Goal: Task Accomplishment & Management: Complete application form

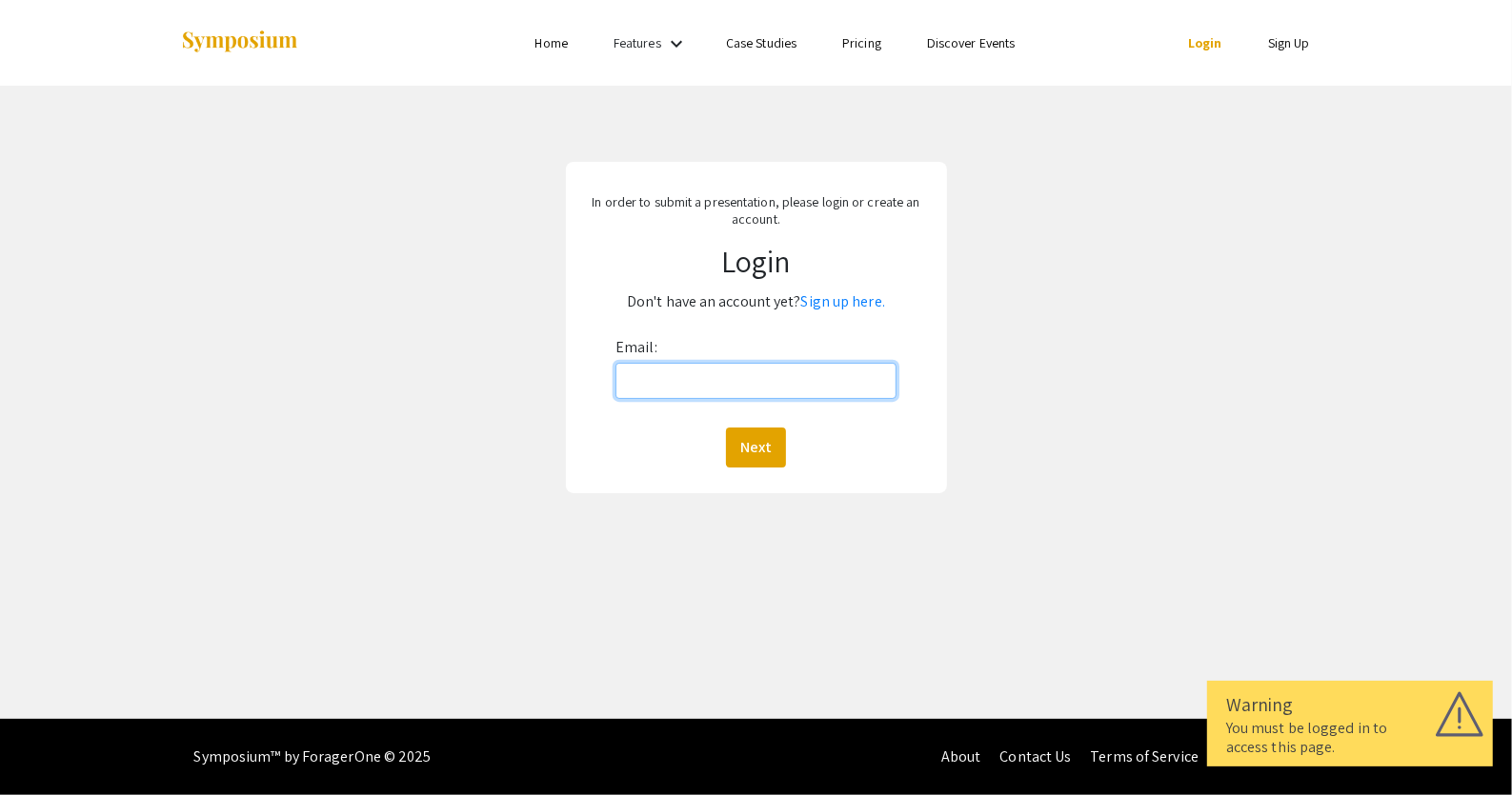
click at [639, 382] on input "Email:" at bounding box center [755, 380] width 281 height 36
type input "[EMAIL_ADDRESS][DOMAIN_NAME]"
click at [764, 452] on button "Next" at bounding box center [756, 447] width 60 height 40
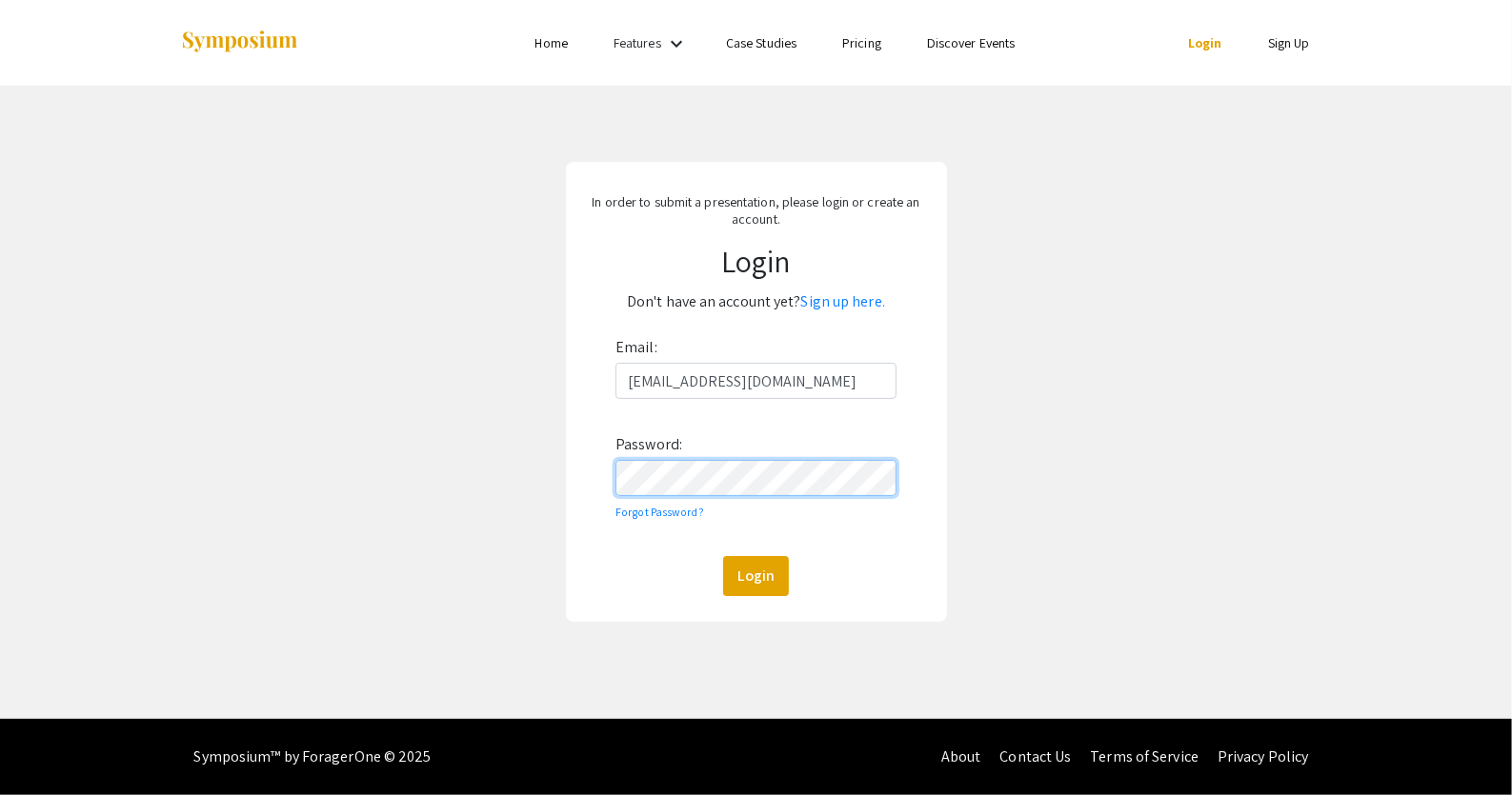
click at [723, 556] on button "Login" at bounding box center [756, 575] width 66 height 40
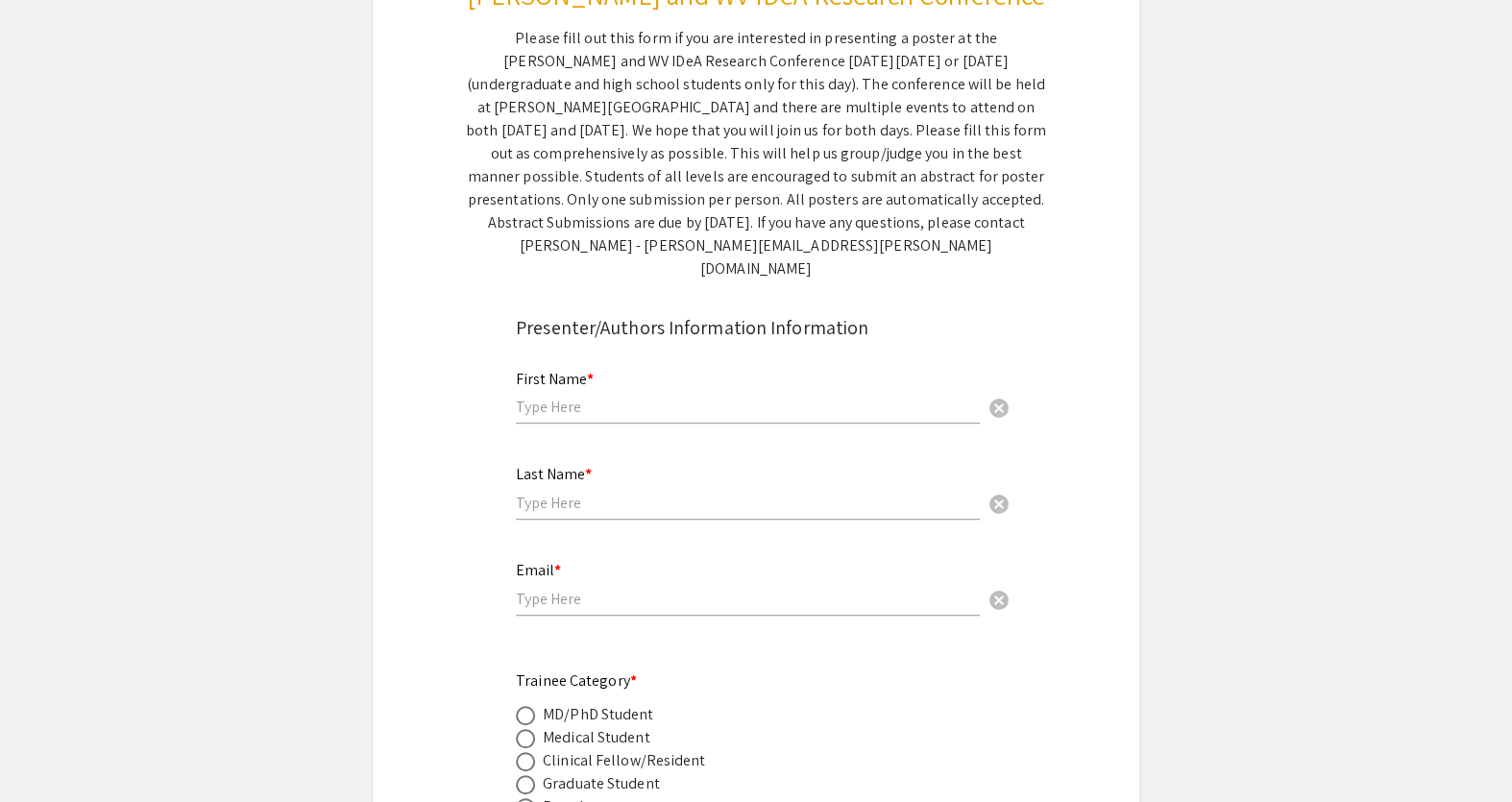
scroll to position [349, 0]
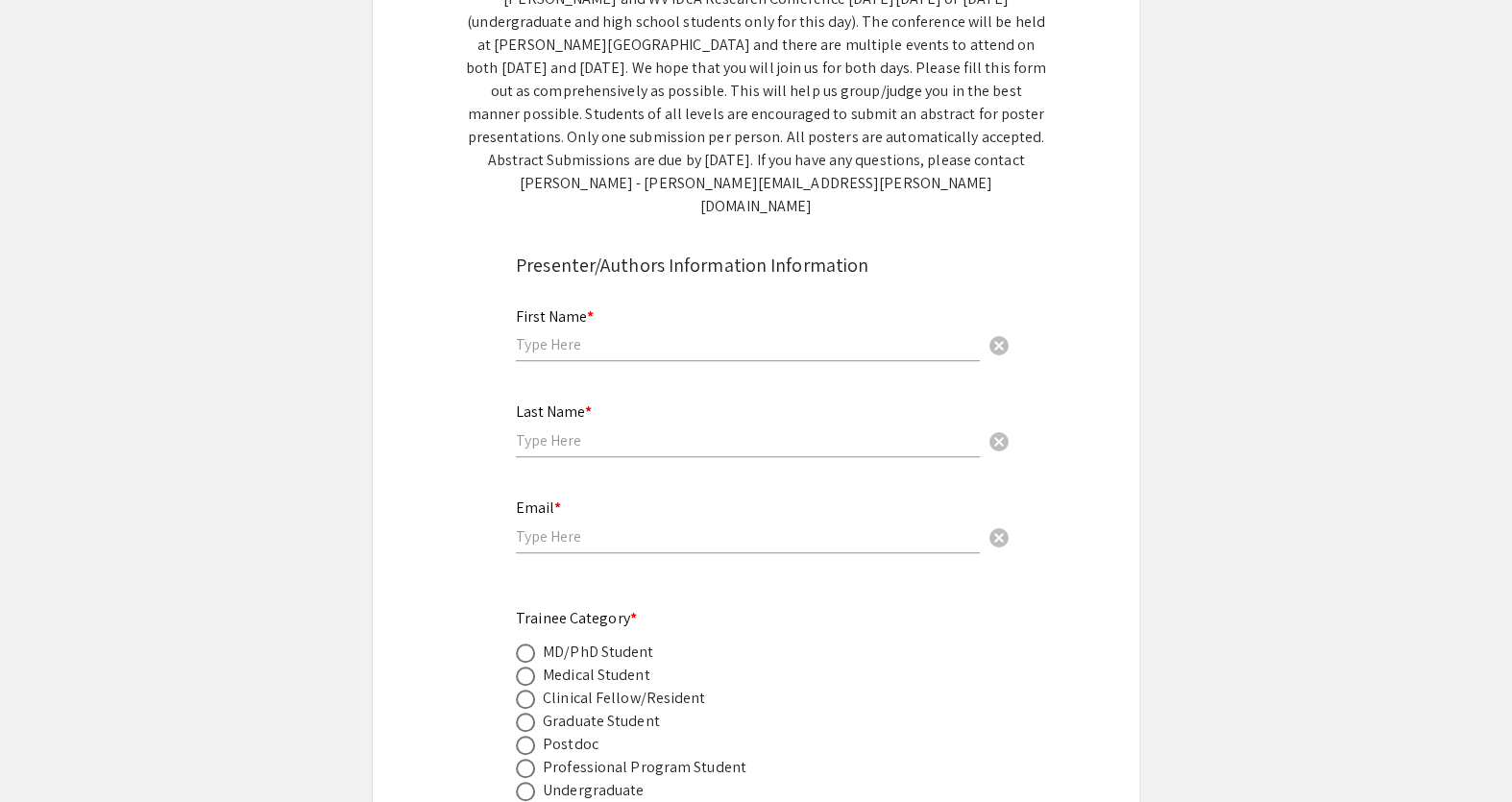
click at [556, 334] on input "text" at bounding box center [748, 344] width 464 height 20
type input "Kneisha"
click at [588, 430] on input "text" at bounding box center [748, 440] width 464 height 20
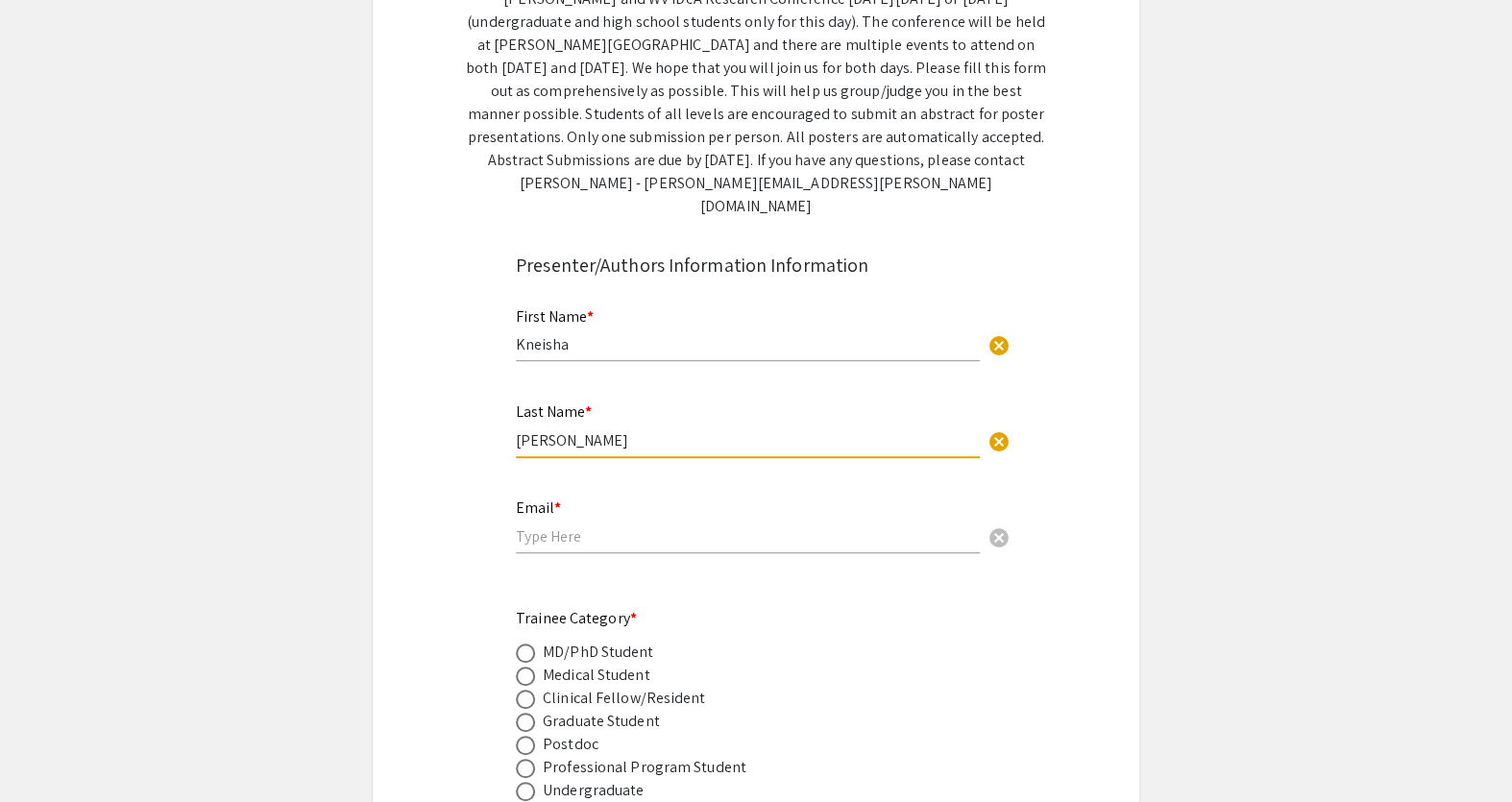
type input "[PERSON_NAME]"
click at [534, 527] on input "email" at bounding box center [748, 537] width 464 height 20
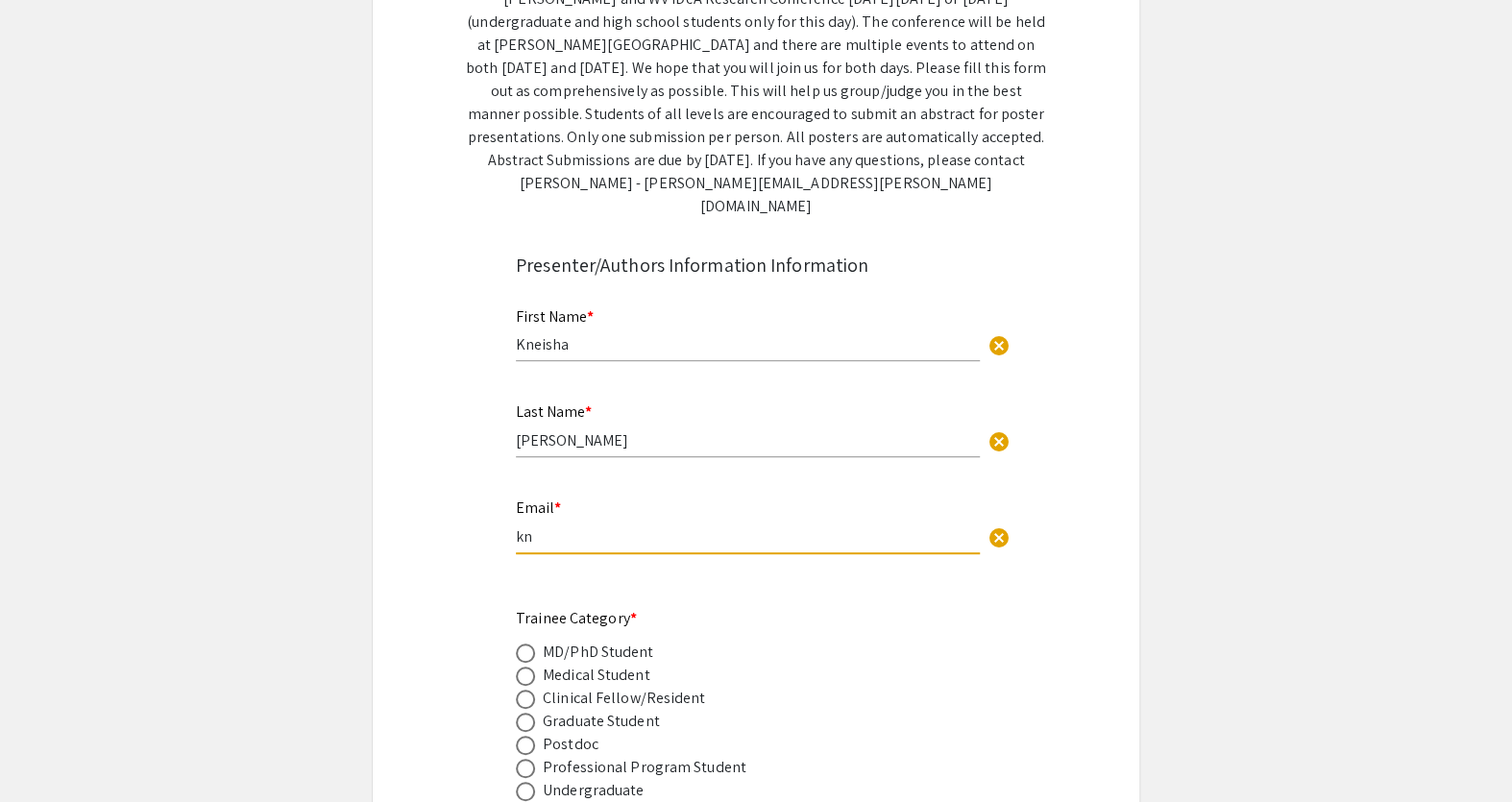
type input "k"
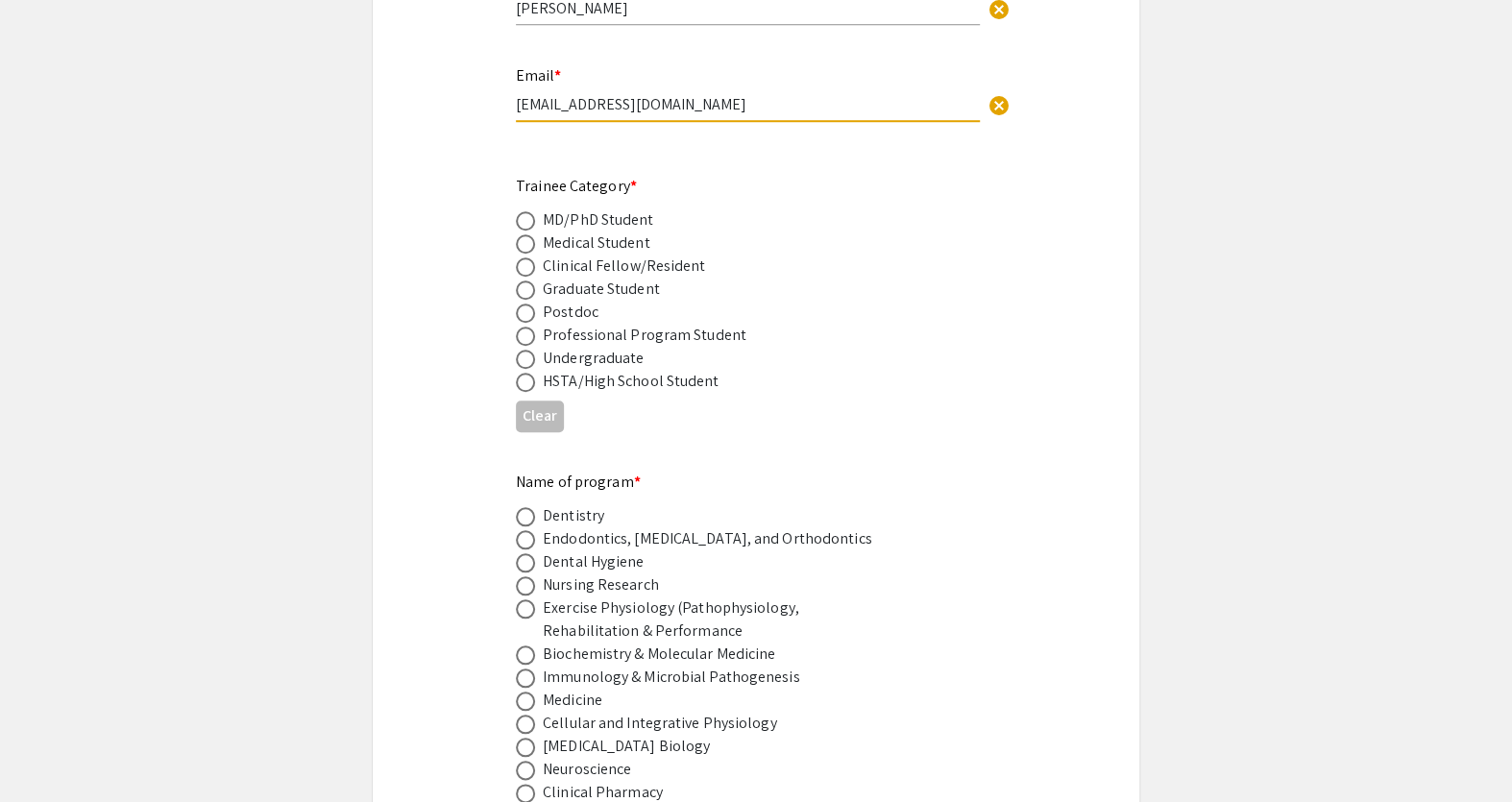
scroll to position [786, 0]
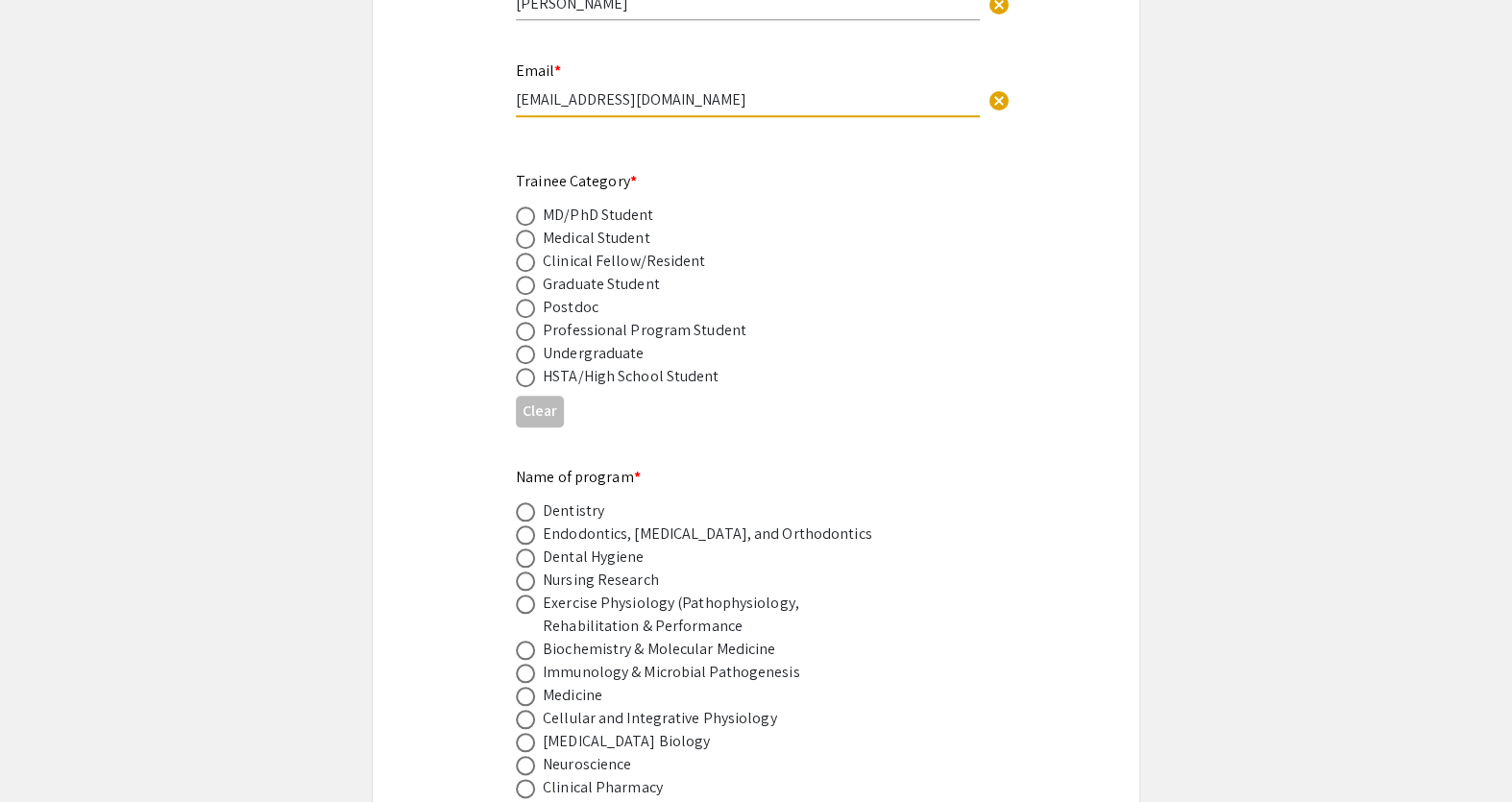
type input "[EMAIL_ADDRESS][DOMAIN_NAME]"
click at [523, 275] on span at bounding box center [525, 284] width 19 height 19
click at [523, 275] on input "radio" at bounding box center [525, 284] width 19 height 19
radio input "true"
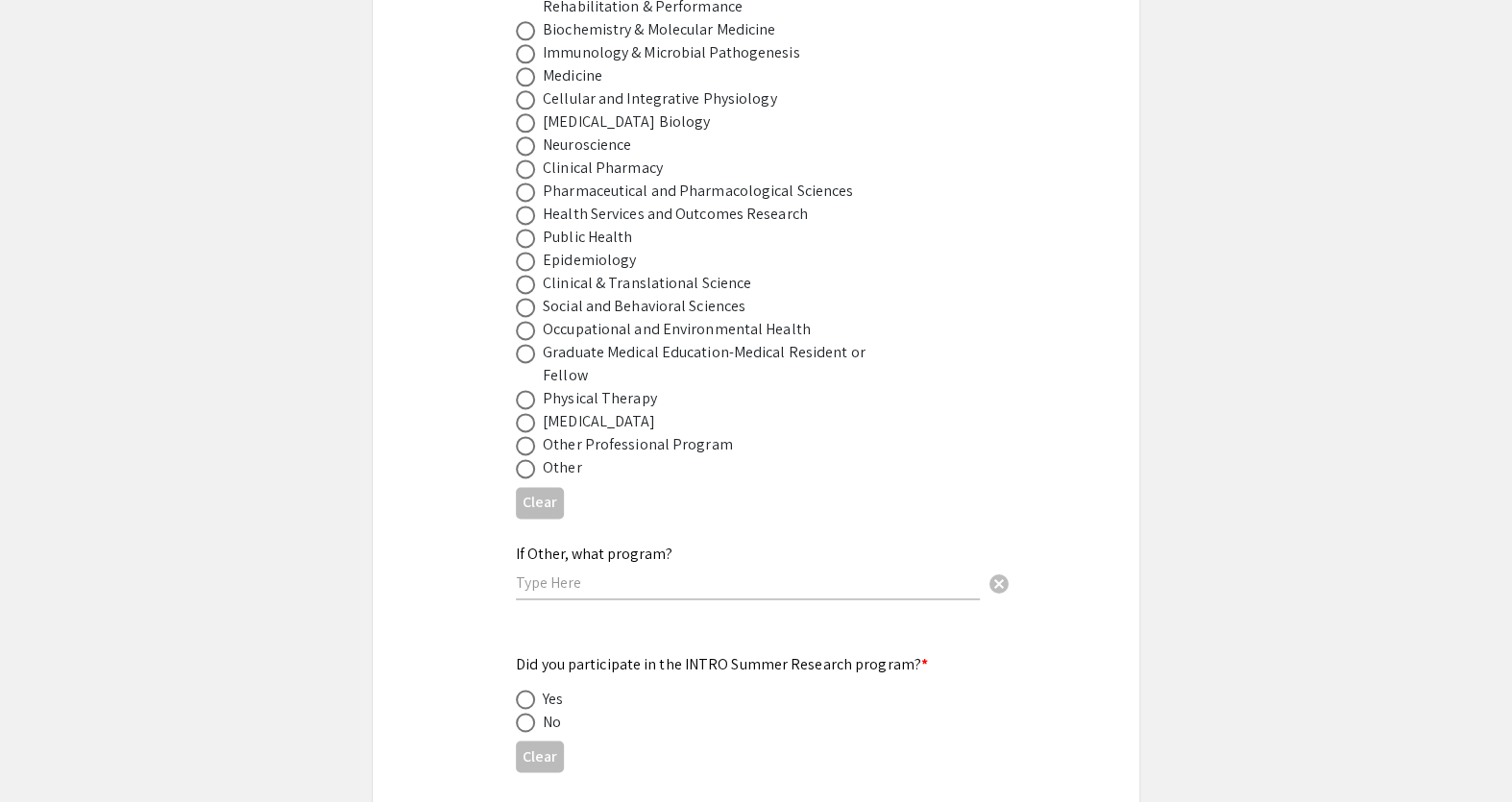
scroll to position [1484, 0]
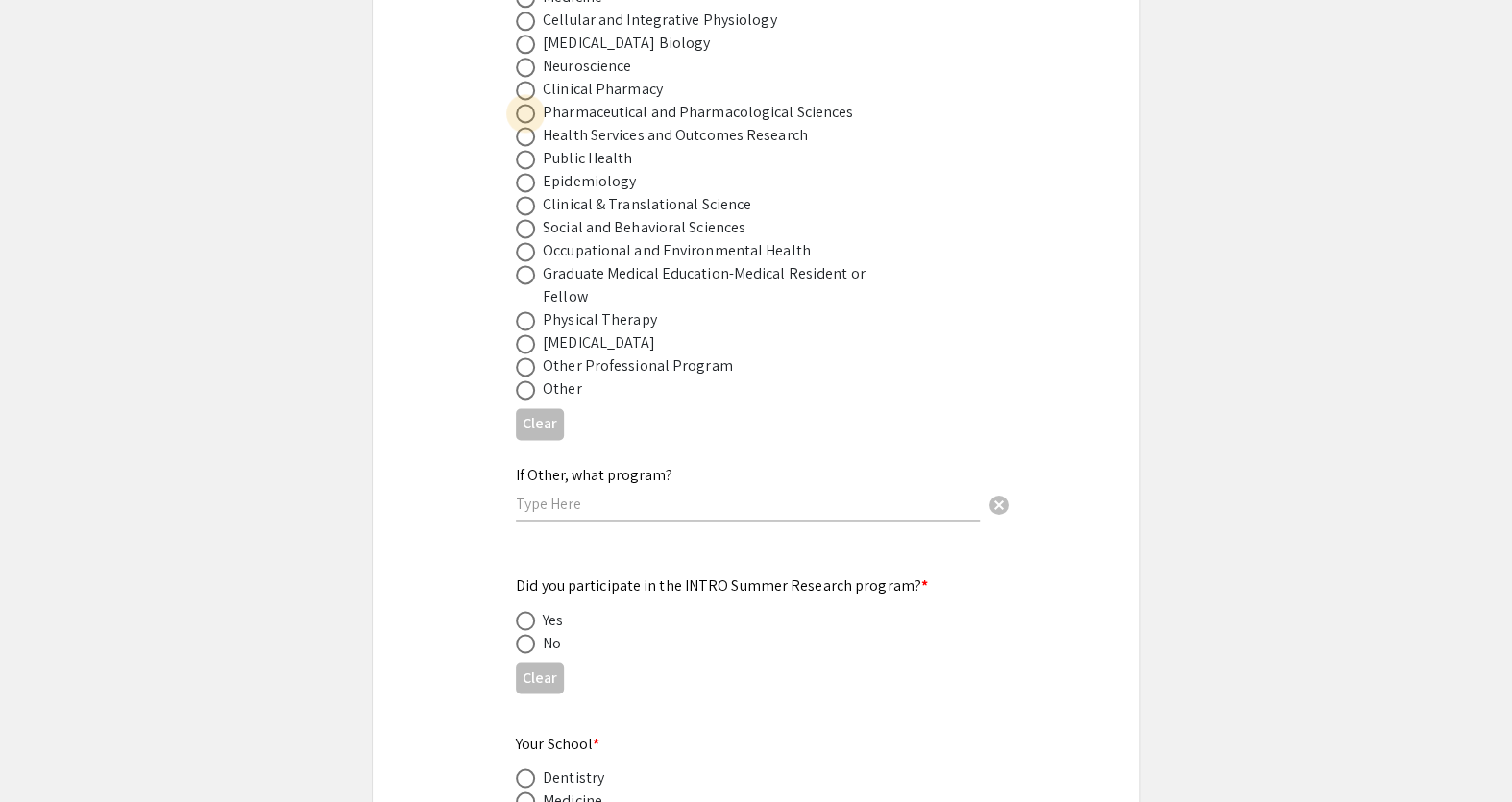
click at [524, 103] on span at bounding box center [525, 112] width 19 height 19
click at [524, 103] on input "radio" at bounding box center [525, 112] width 19 height 19
radio input "true"
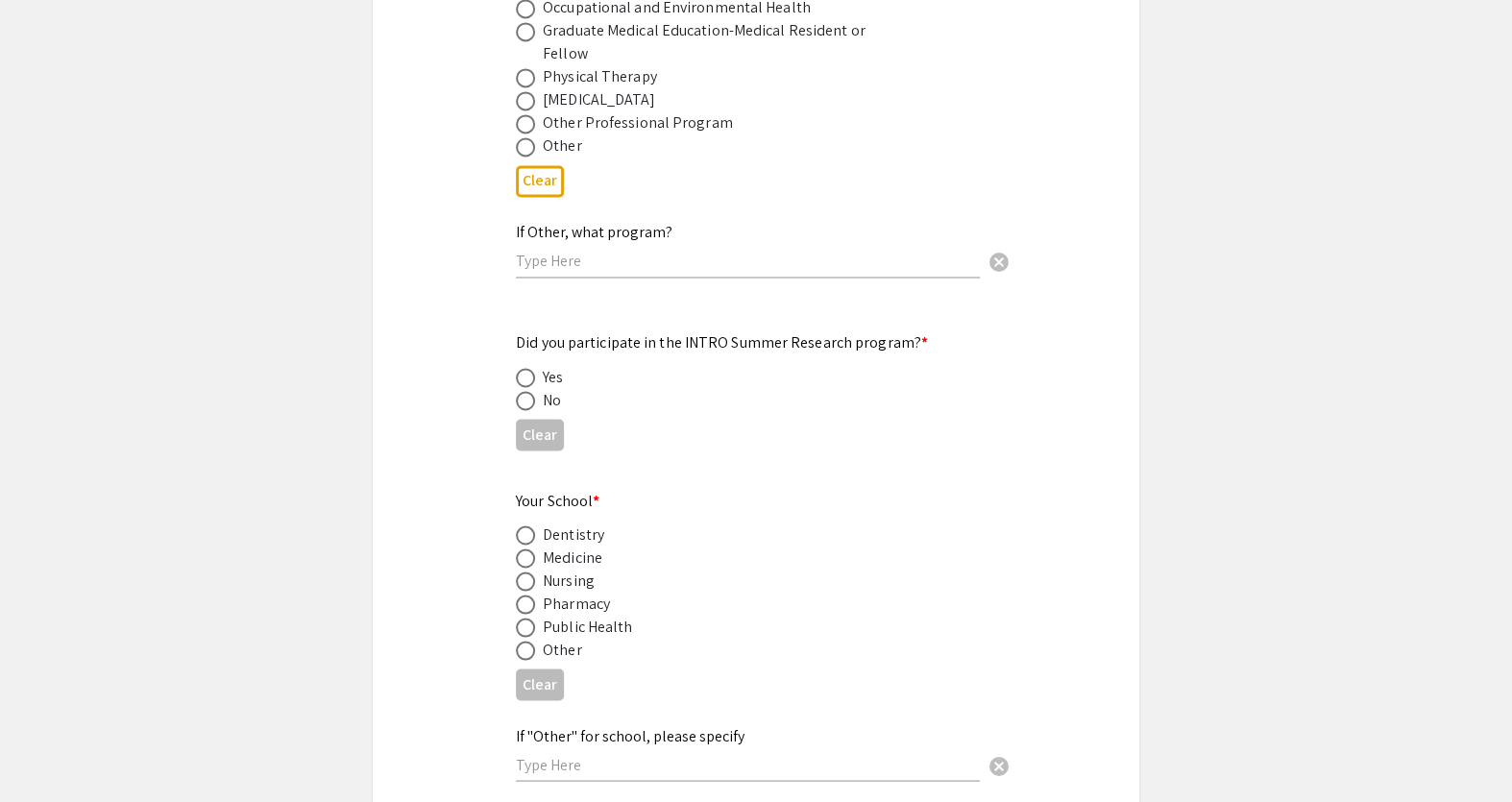
scroll to position [1834, 0]
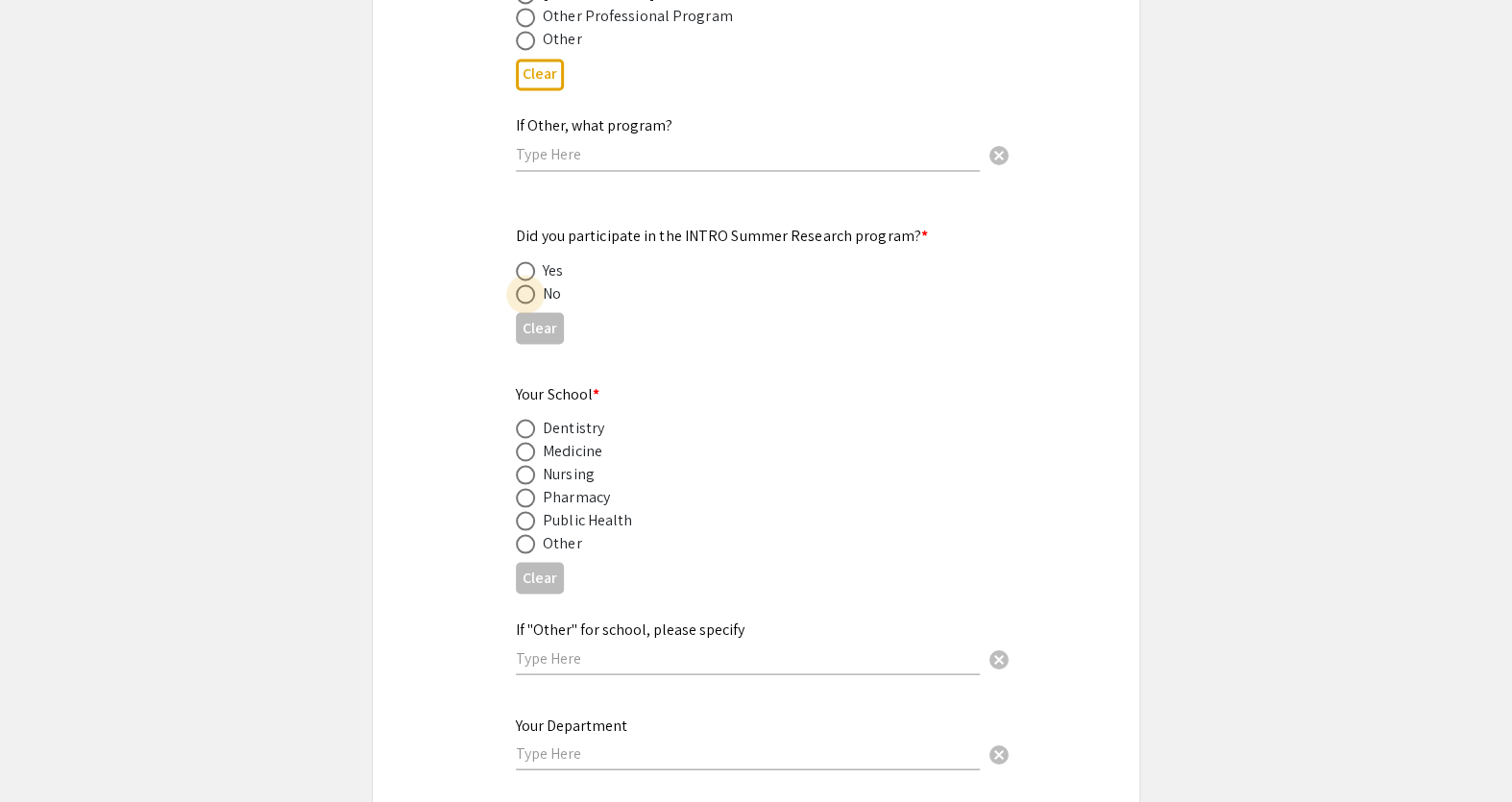
click at [529, 284] on span at bounding box center [525, 293] width 19 height 19
click at [529, 284] on input "radio" at bounding box center [525, 293] width 19 height 19
radio input "true"
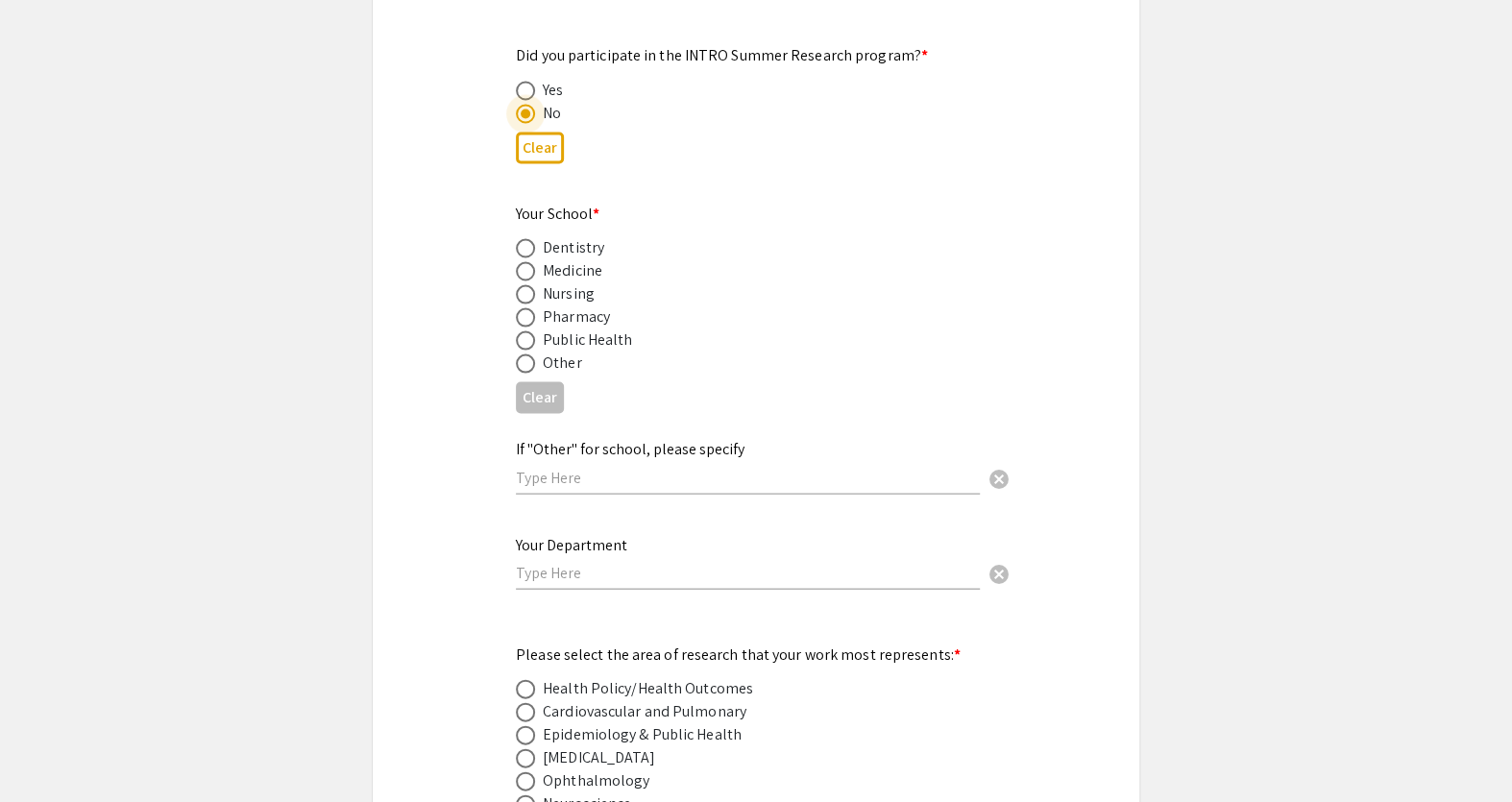
scroll to position [2095, 0]
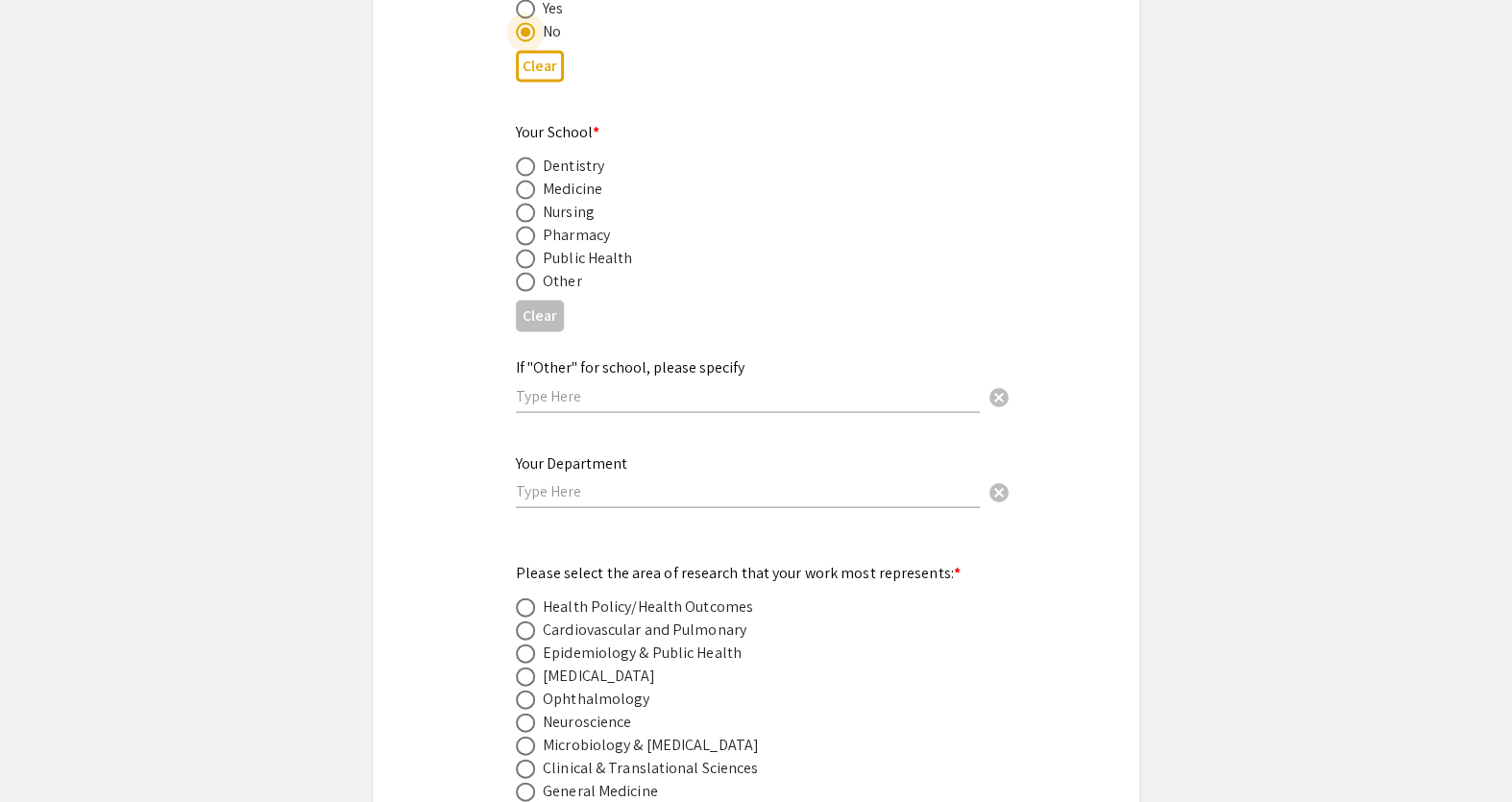
click at [517, 227] on span at bounding box center [525, 236] width 19 height 19
click at [517, 227] on input "radio" at bounding box center [525, 236] width 19 height 19
radio input "true"
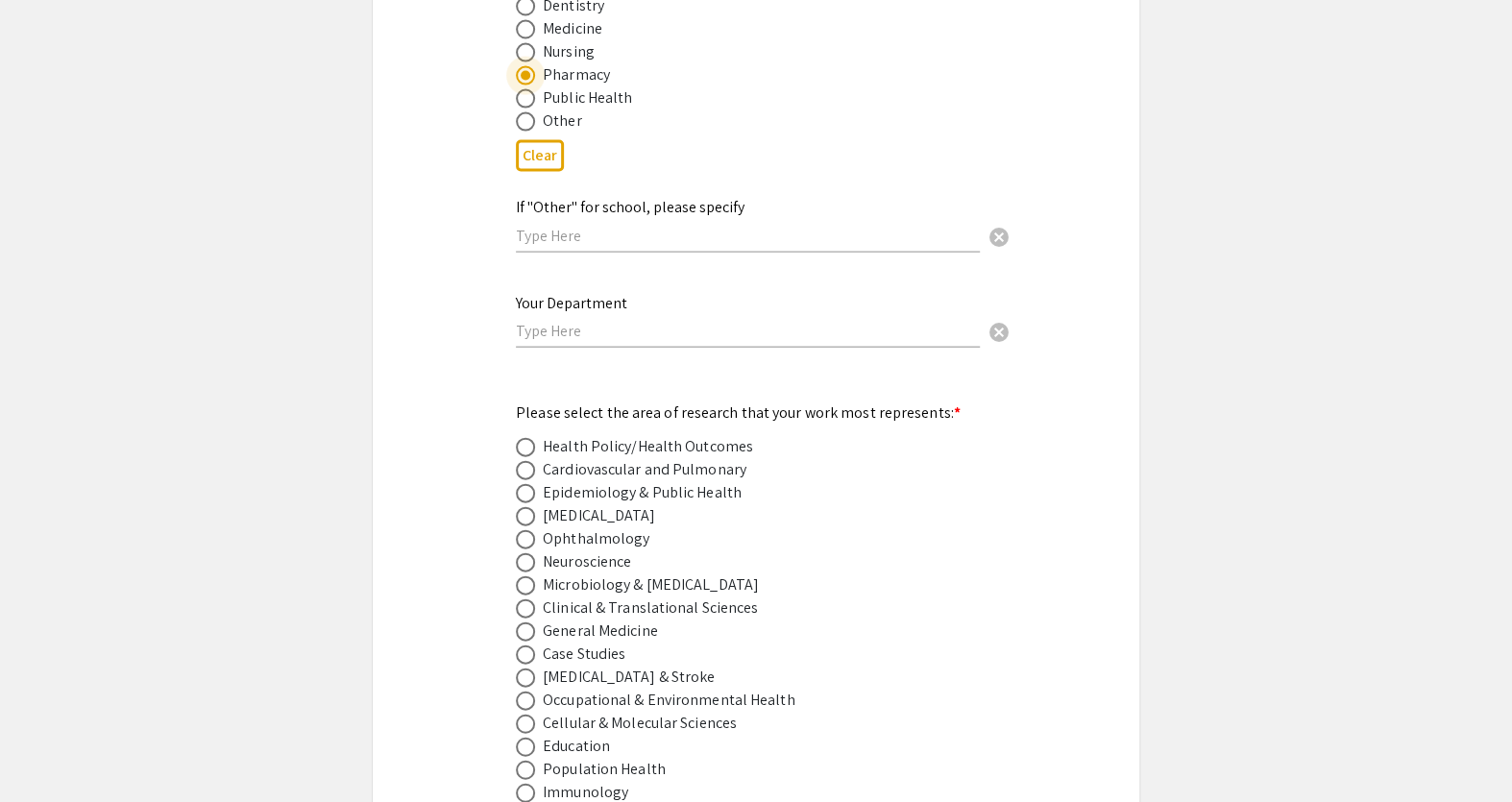
scroll to position [2357, 0]
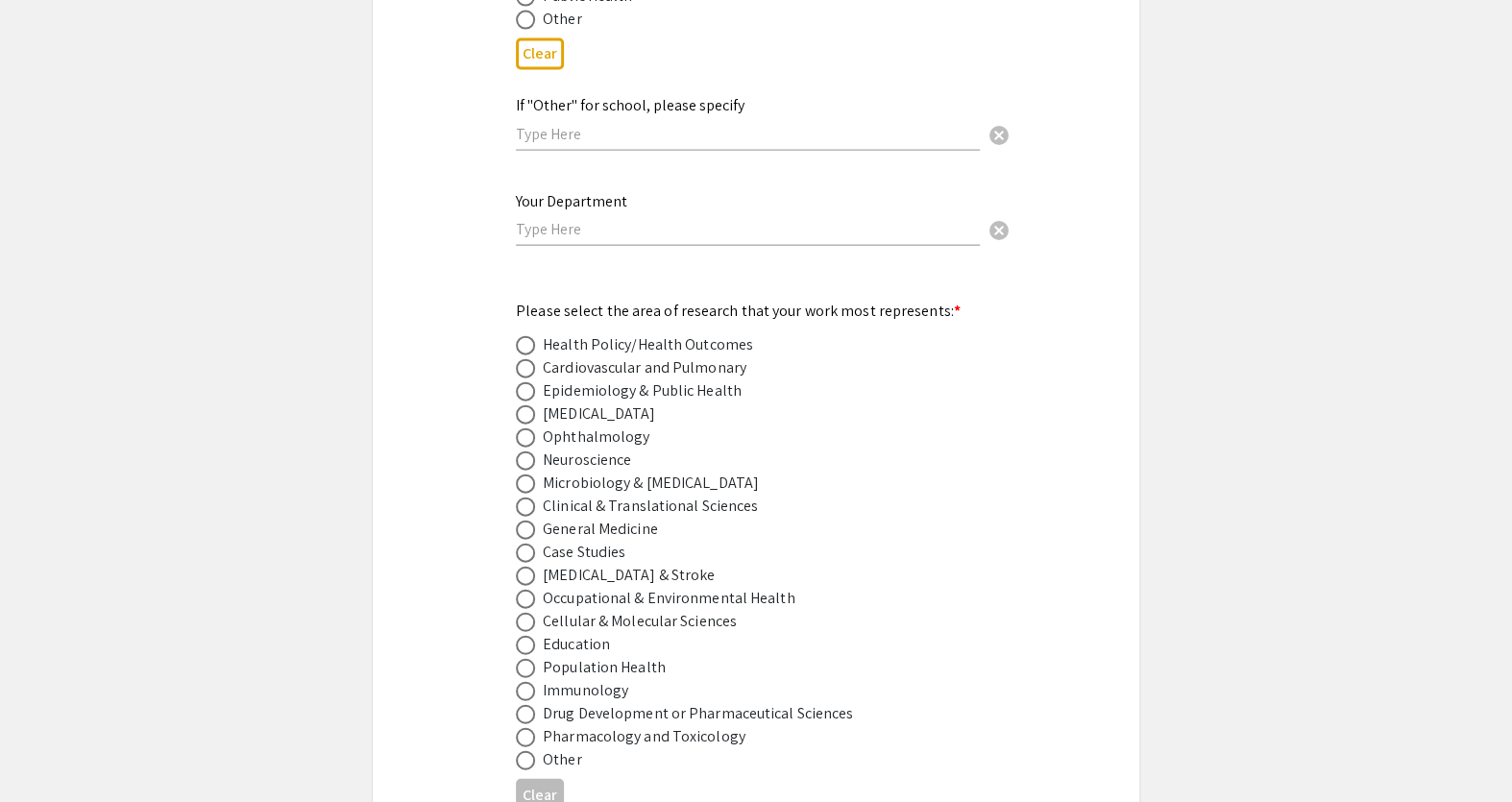
click at [537, 219] on input "text" at bounding box center [748, 229] width 464 height 20
type input "Orthopaedics"
click at [450, 286] on div "Symposium Presentation Submission [PERSON_NAME] and WV IDeA Research Conference…" at bounding box center [756, 402] width 768 height 5300
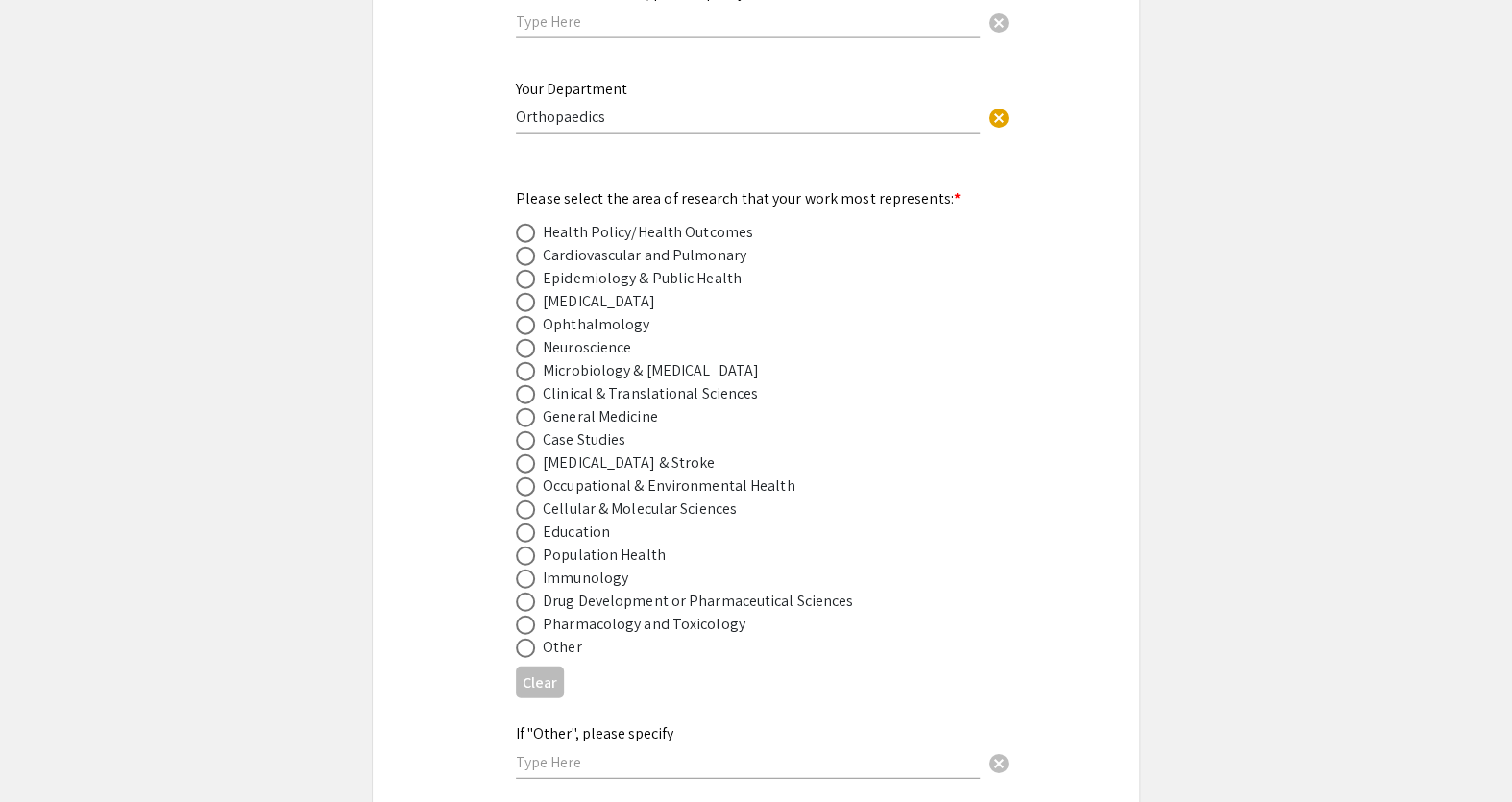
scroll to position [2532, 0]
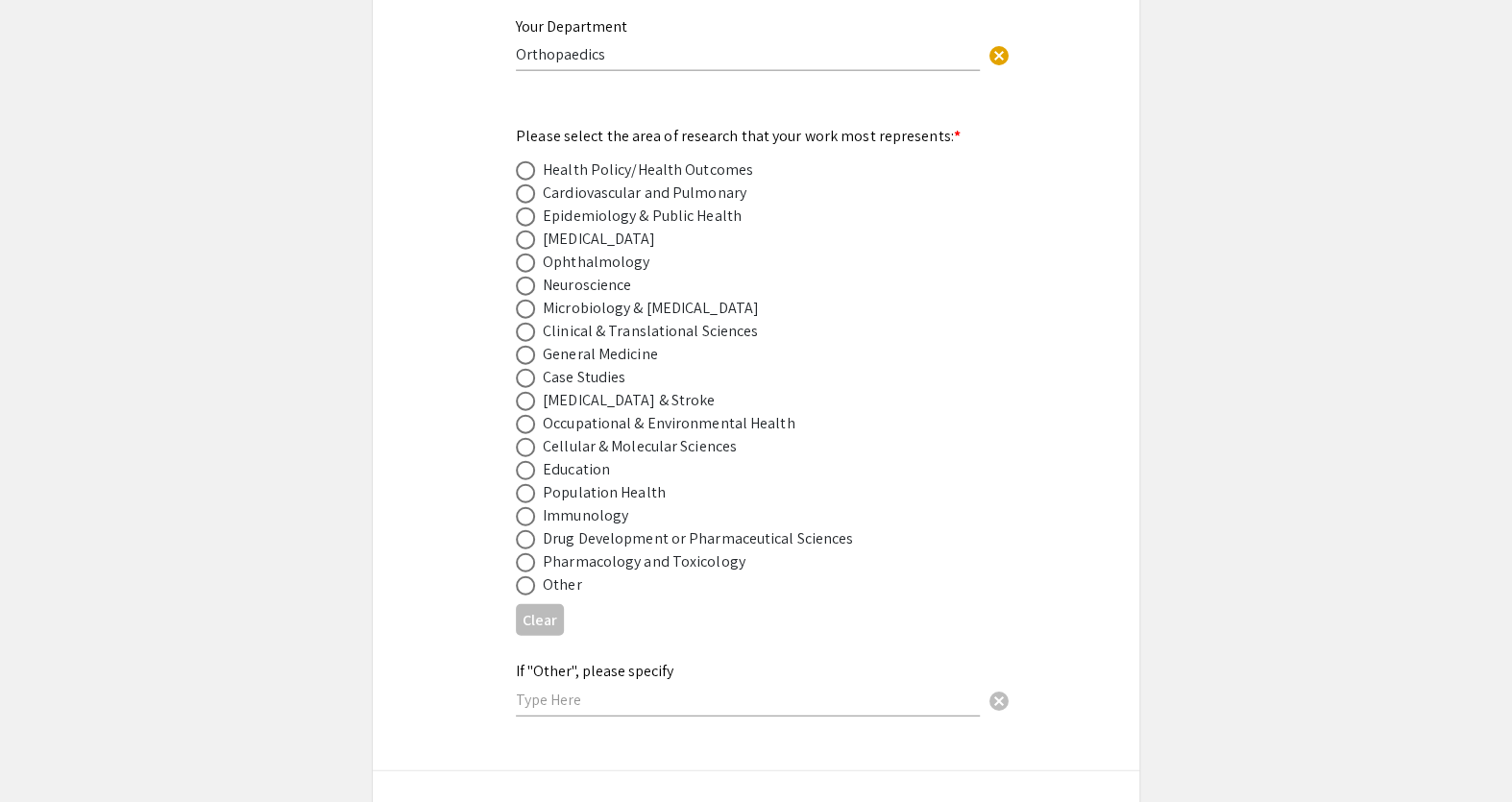
click at [516, 531] on span at bounding box center [525, 540] width 19 height 19
click at [516, 531] on input "radio" at bounding box center [525, 540] width 19 height 19
radio input "true"
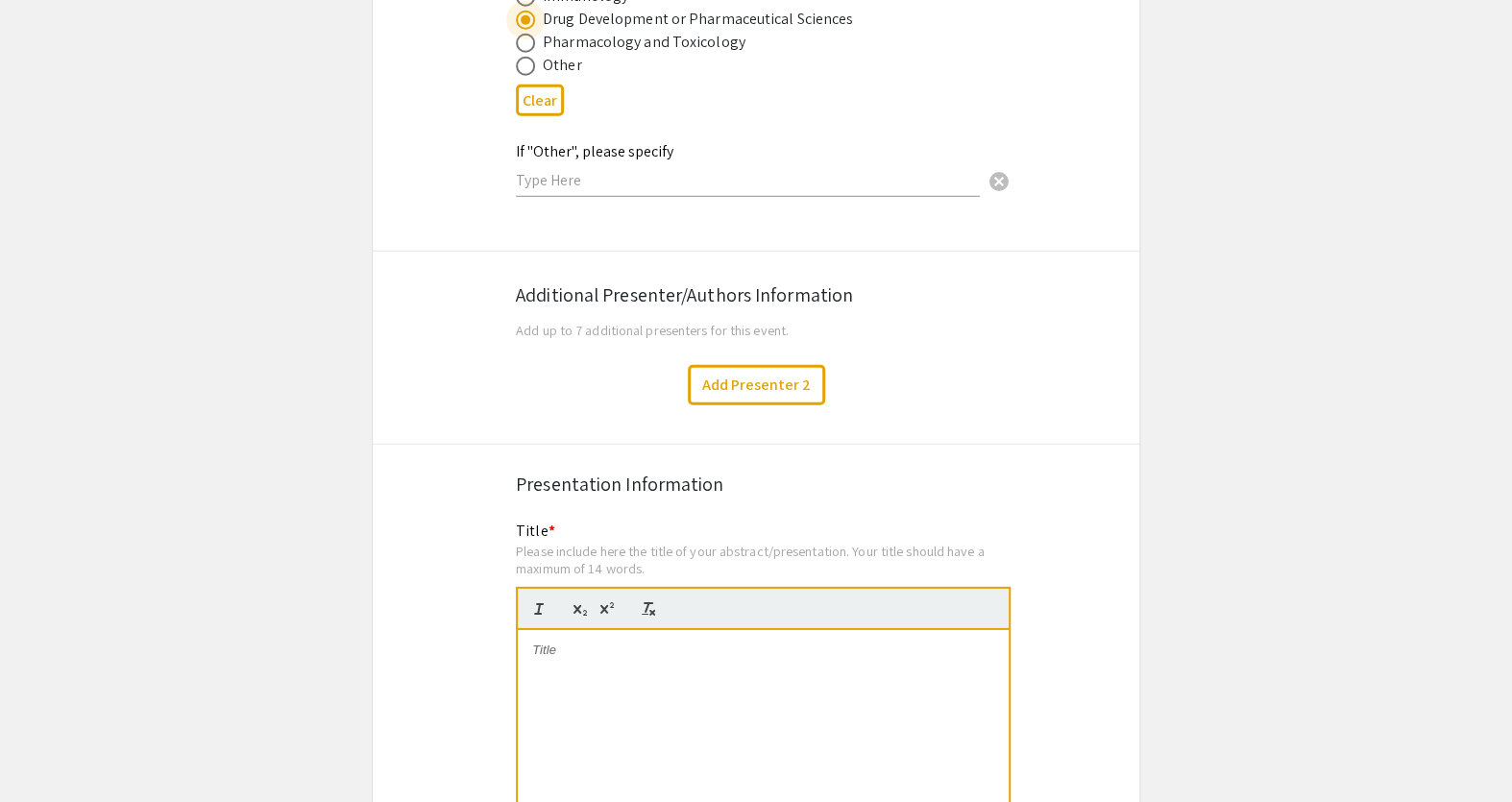
scroll to position [3056, 0]
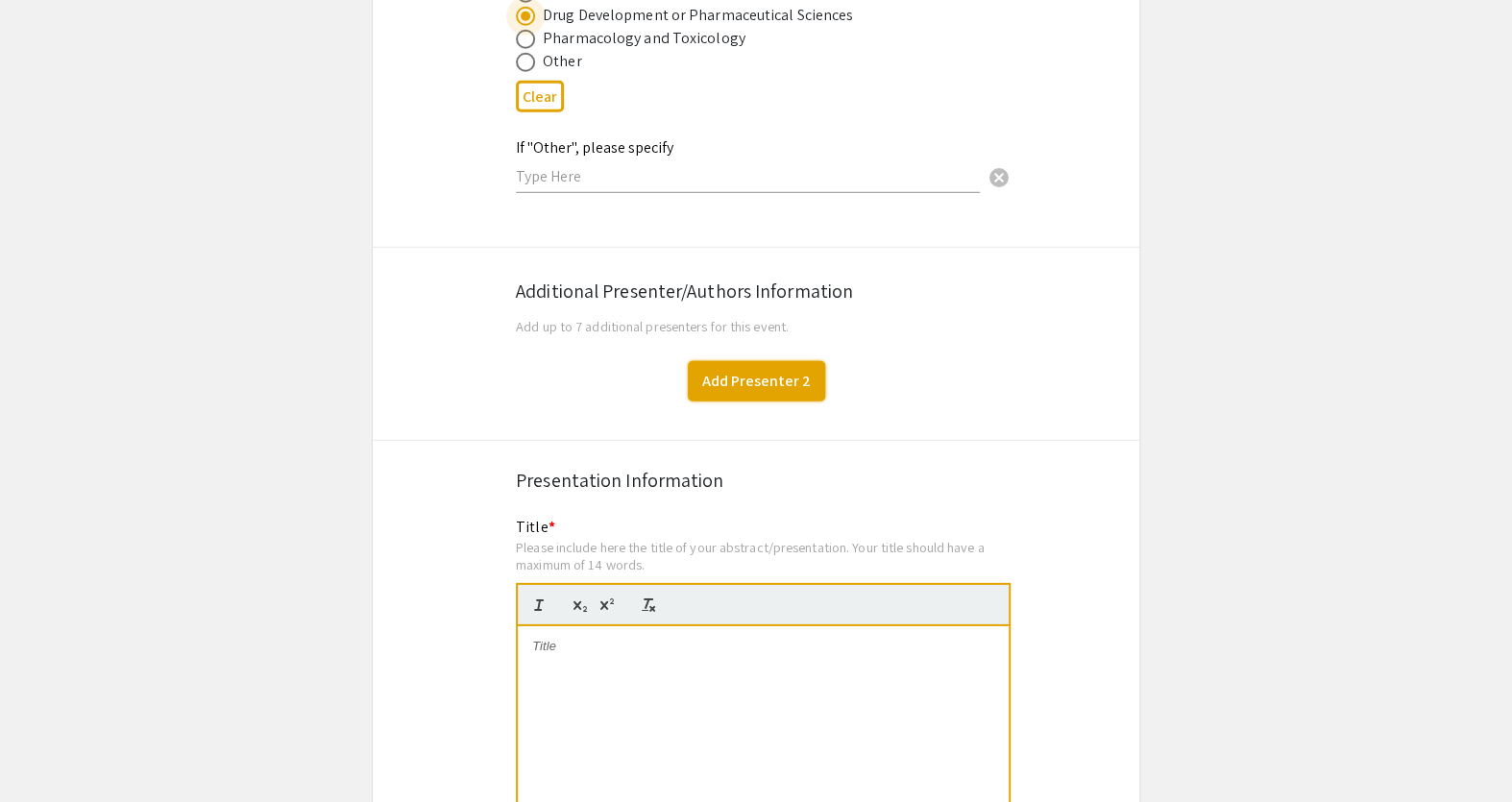
click at [733, 361] on button "Add Presenter 2" at bounding box center [756, 381] width 137 height 41
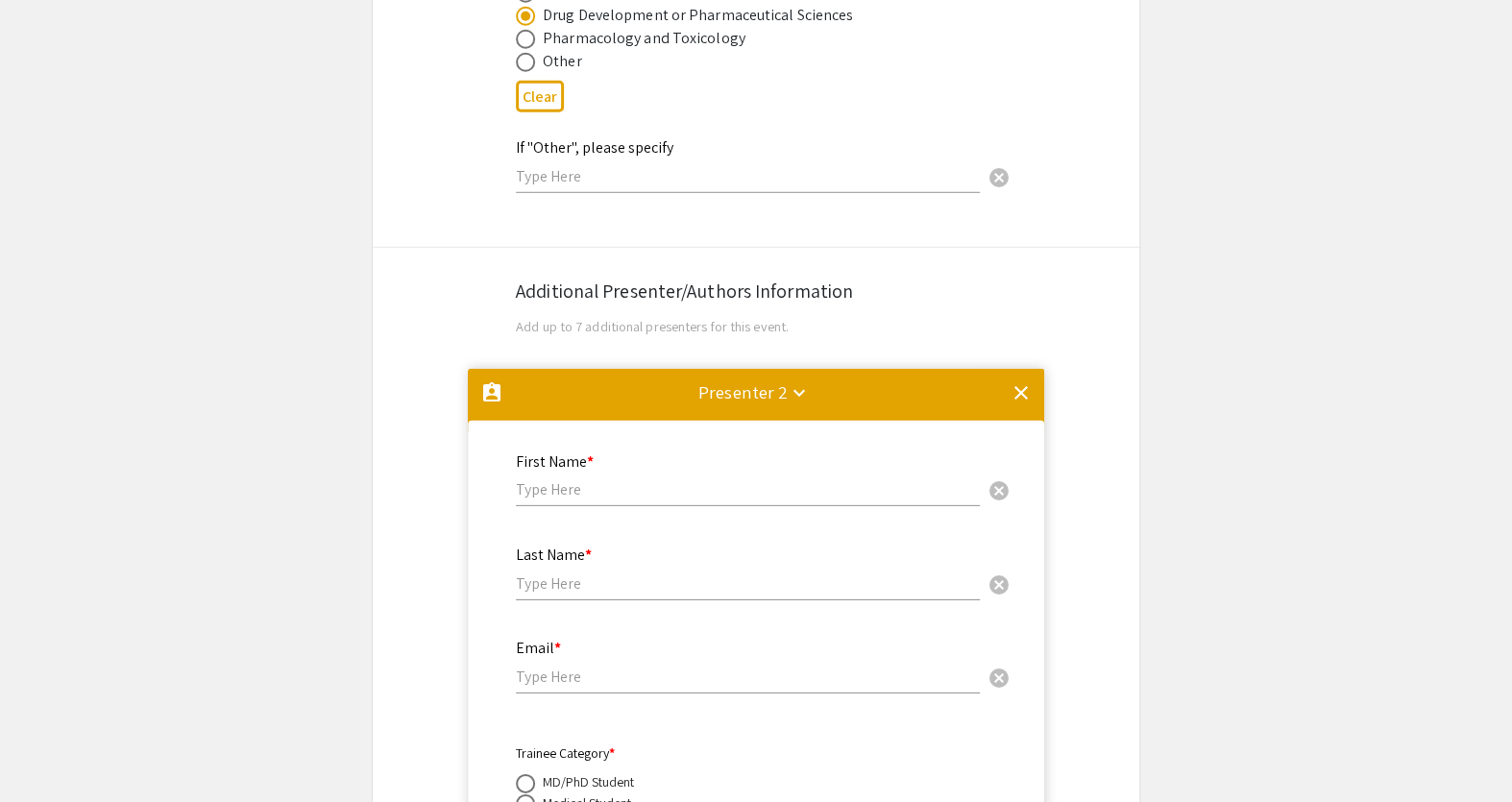
scroll to position [3395, 0]
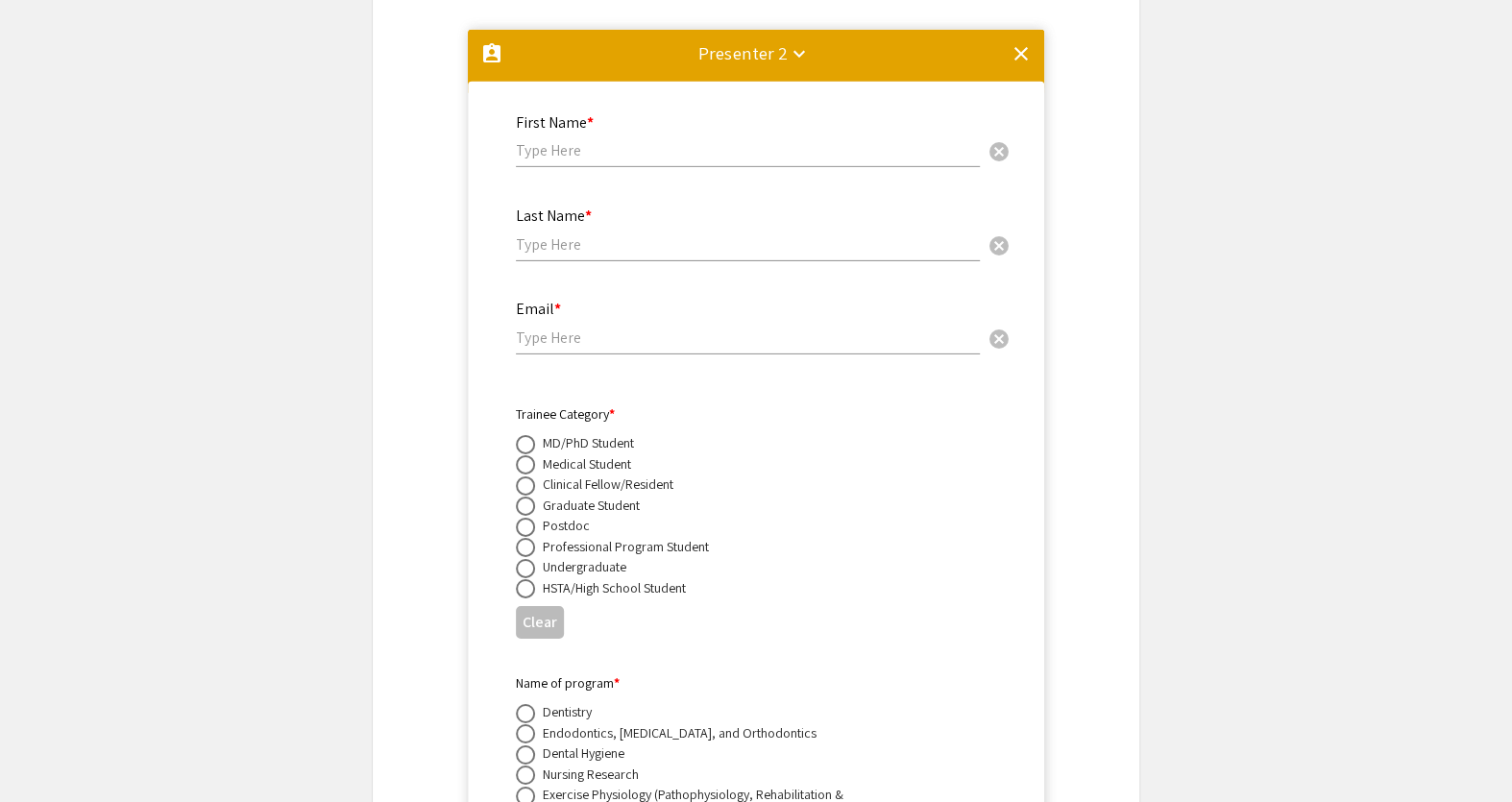
click at [552, 108] on div "First Name * cancel" at bounding box center [748, 131] width 464 height 73
type input "Kneisha"
click at [543, 235] on input "text" at bounding box center [748, 244] width 464 height 20
type input "[PERSON_NAME]"
click at [566, 328] on input "email" at bounding box center [748, 338] width 464 height 20
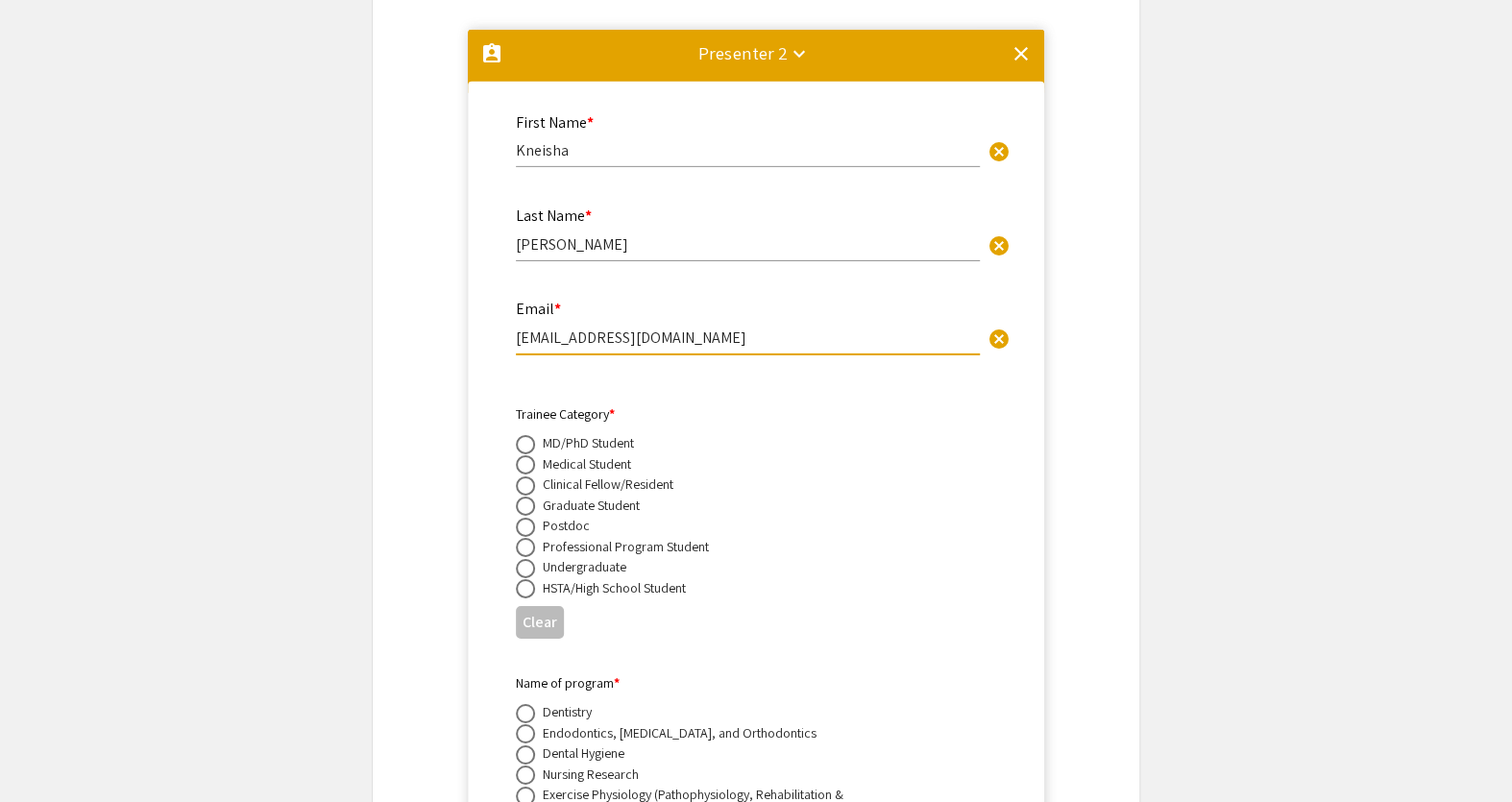
scroll to position [3570, 0]
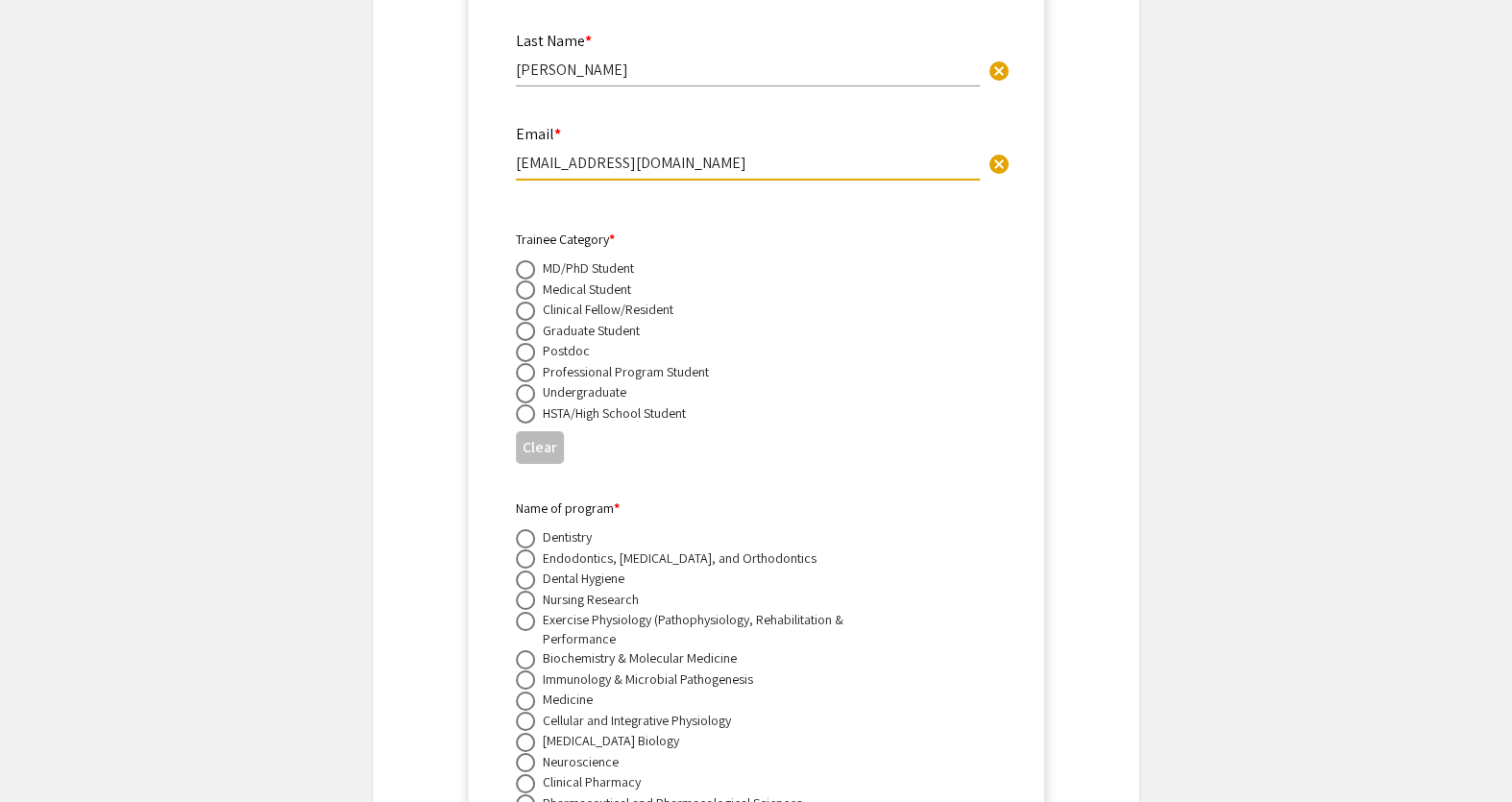
type input "[EMAIL_ADDRESS][DOMAIN_NAME]"
click at [526, 331] on span at bounding box center [526, 331] width 0 height 0
click at [526, 322] on input "radio" at bounding box center [525, 331] width 19 height 19
radio input "true"
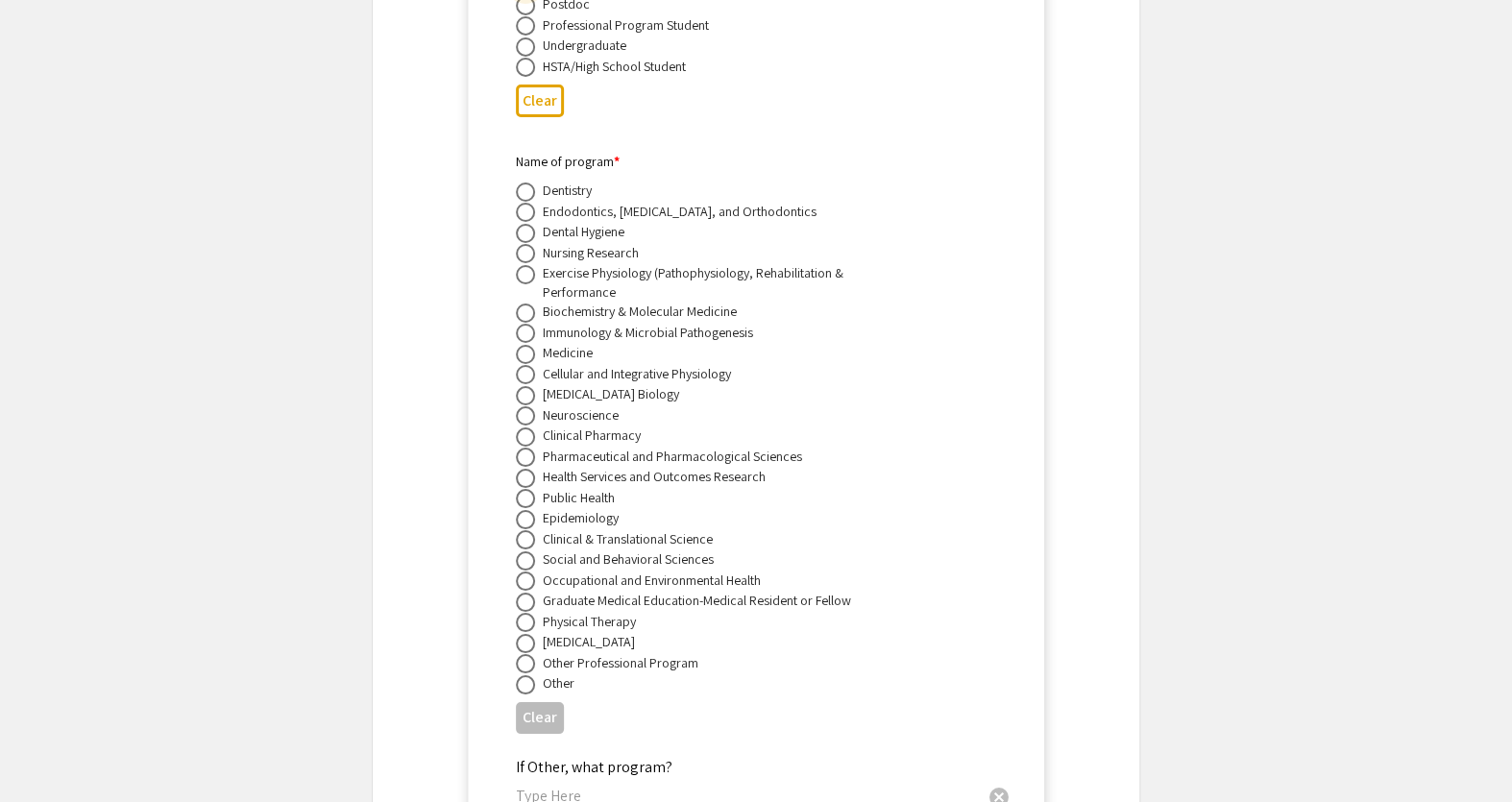
scroll to position [3920, 0]
click at [525, 445] on span at bounding box center [525, 454] width 19 height 19
click at [525, 445] on input "radio" at bounding box center [525, 454] width 19 height 19
radio input "true"
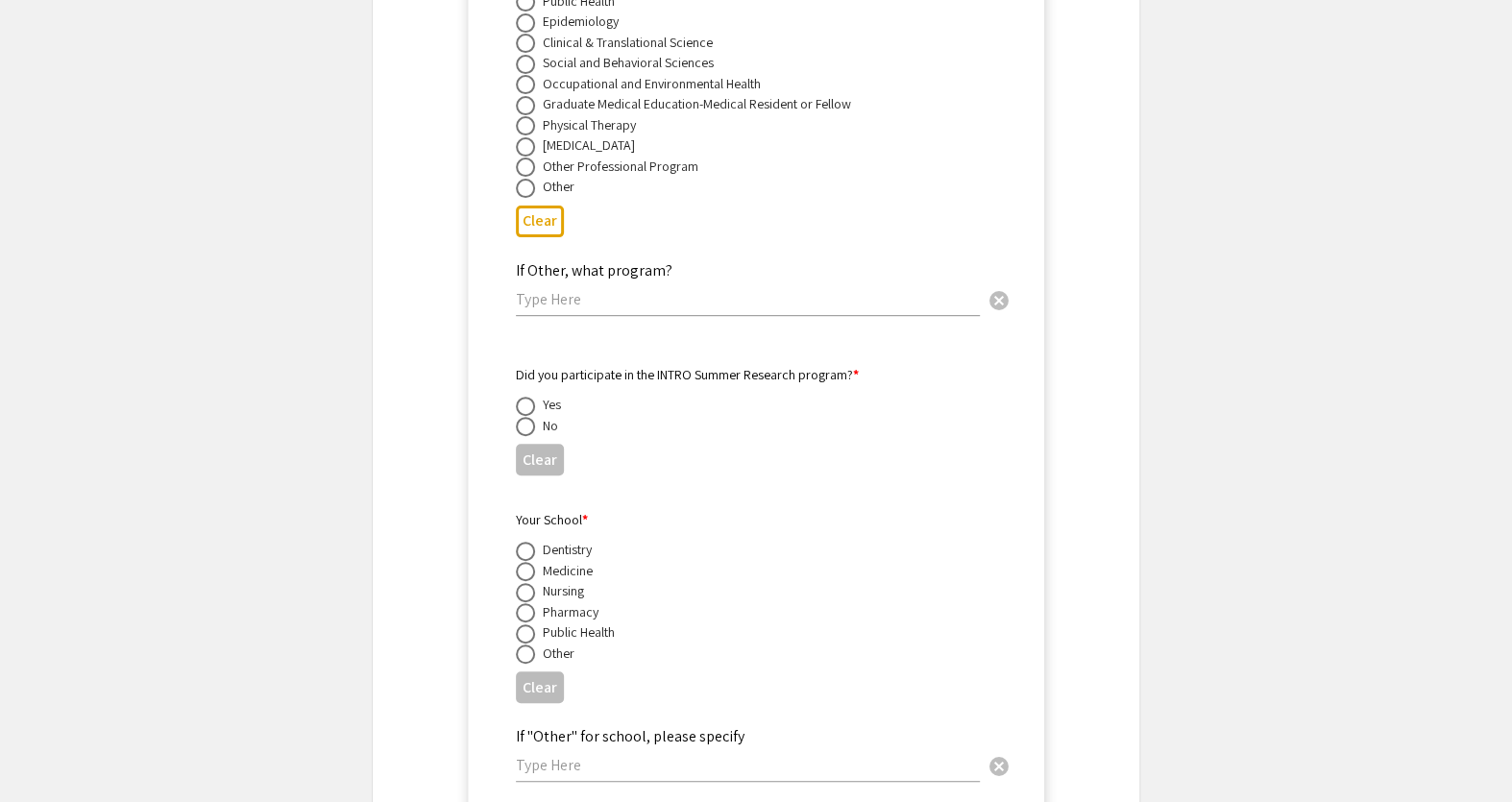
scroll to position [4442, 0]
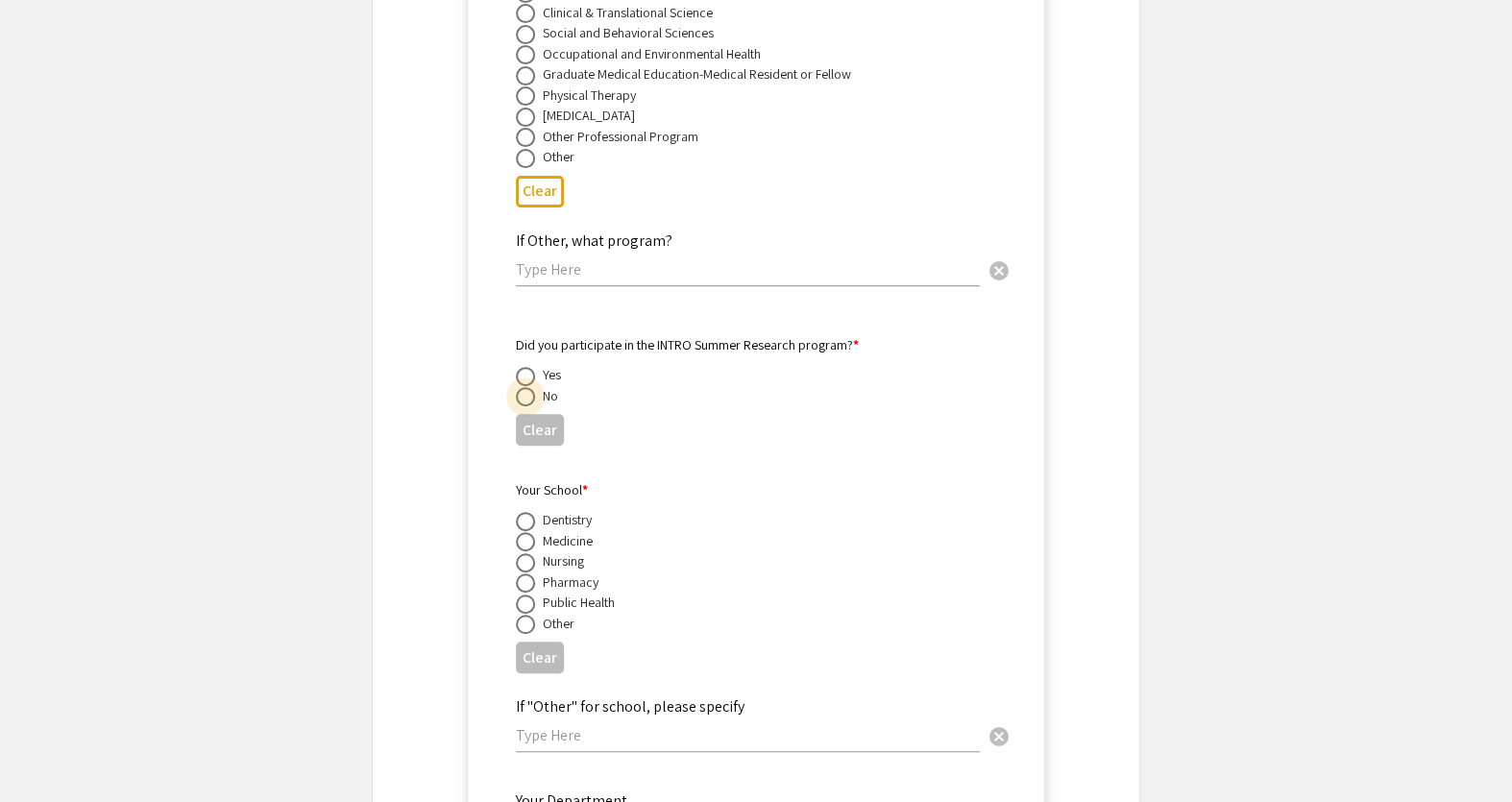
click at [529, 388] on span at bounding box center [525, 397] width 19 height 19
click at [529, 388] on input "radio" at bounding box center [525, 397] width 19 height 19
radio input "true"
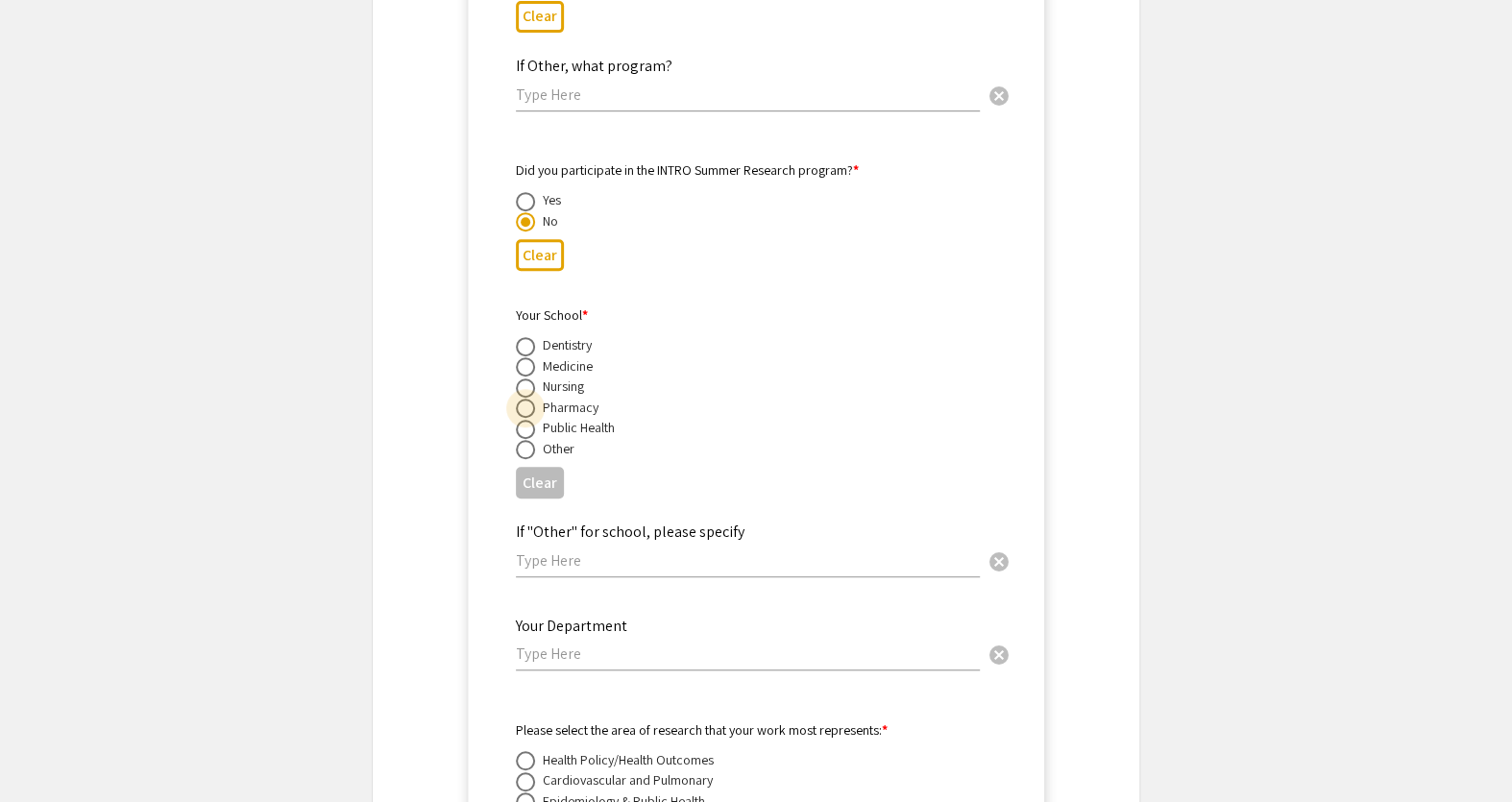
click at [527, 399] on span at bounding box center [525, 407] width 19 height 19
click at [527, 399] on input "radio" at bounding box center [525, 407] width 19 height 19
radio input "true"
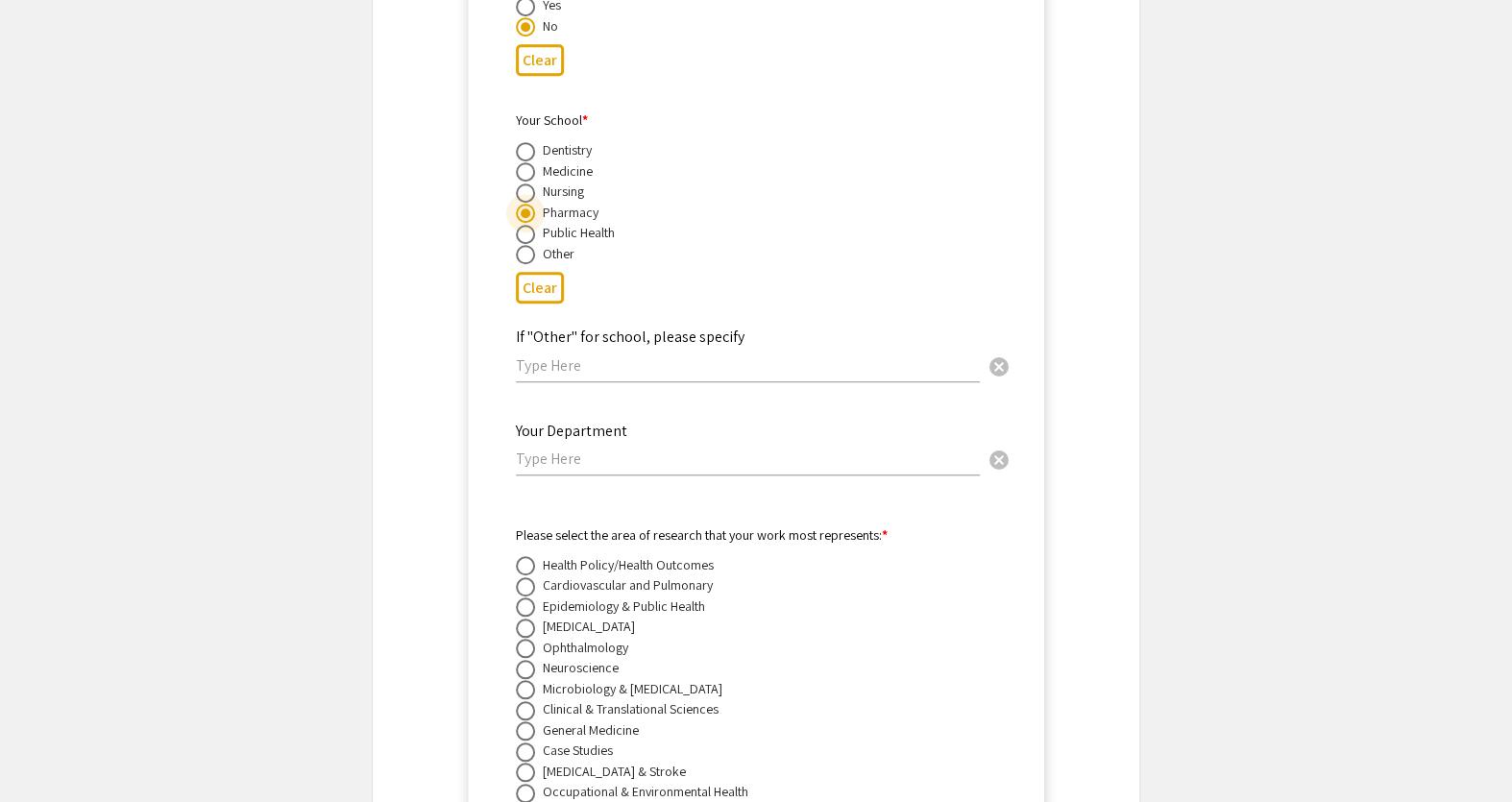
scroll to position [4880, 0]
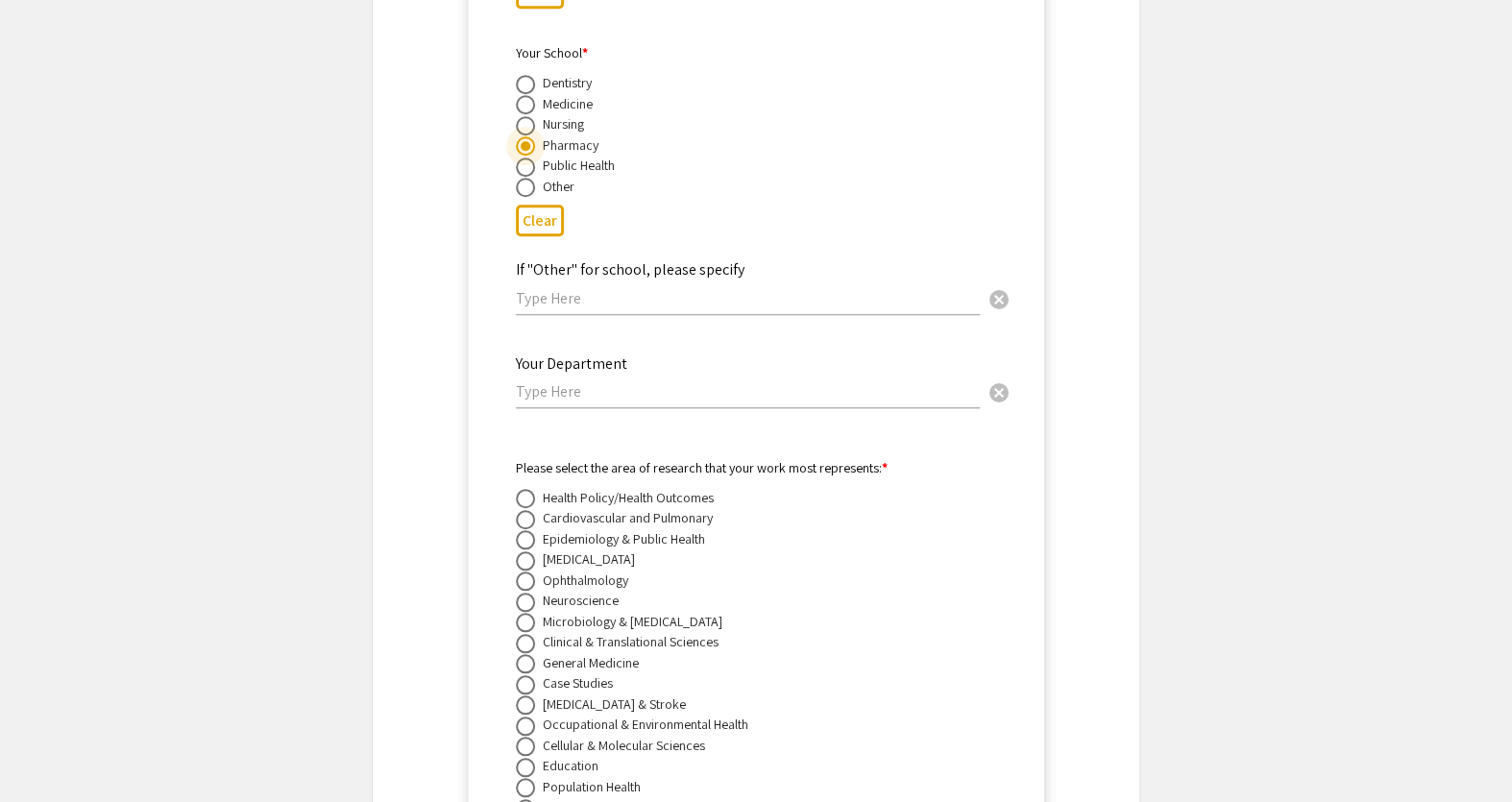
click at [527, 392] on div "Your Department cancel" at bounding box center [748, 372] width 464 height 73
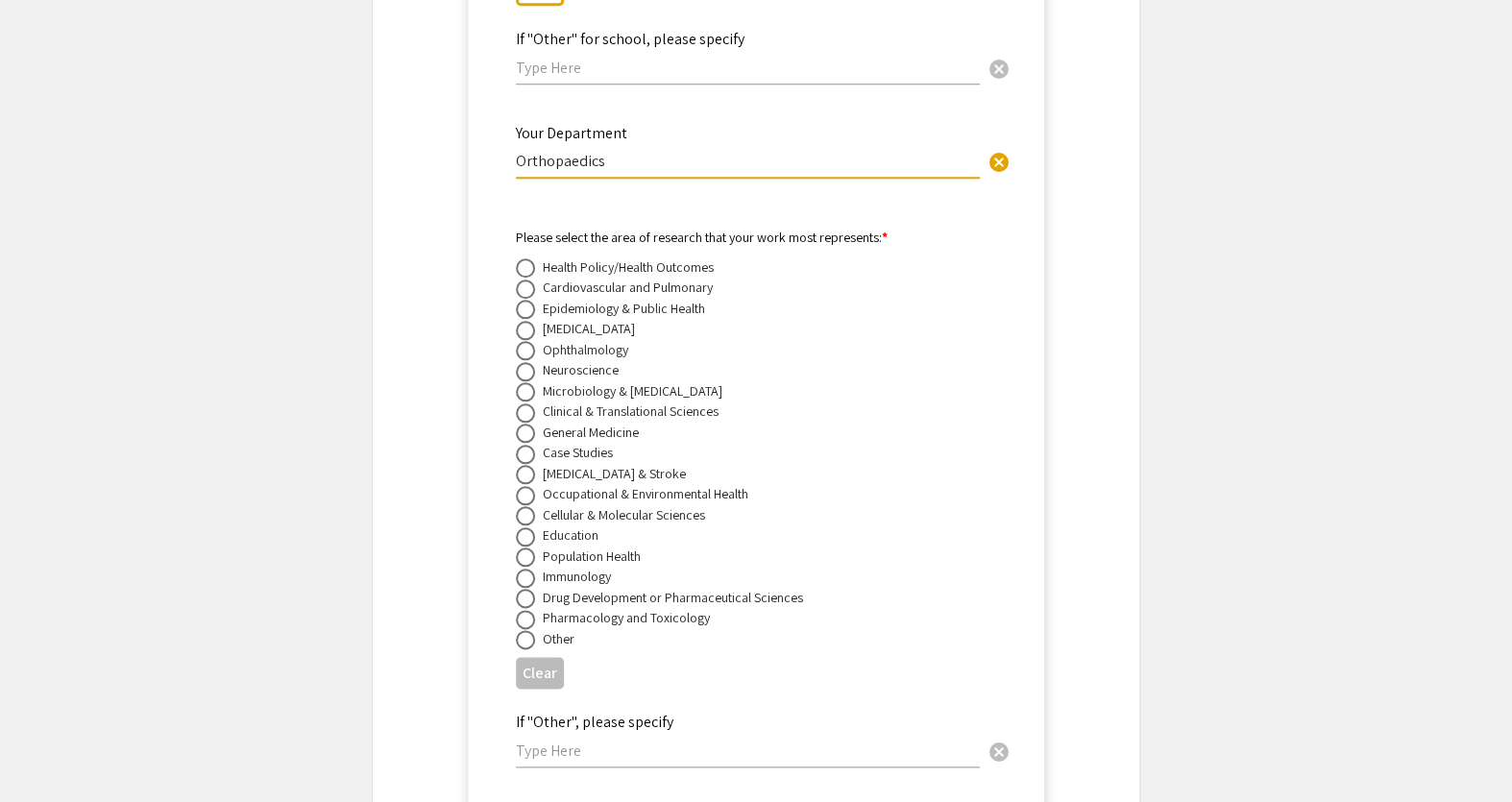
scroll to position [5141, 0]
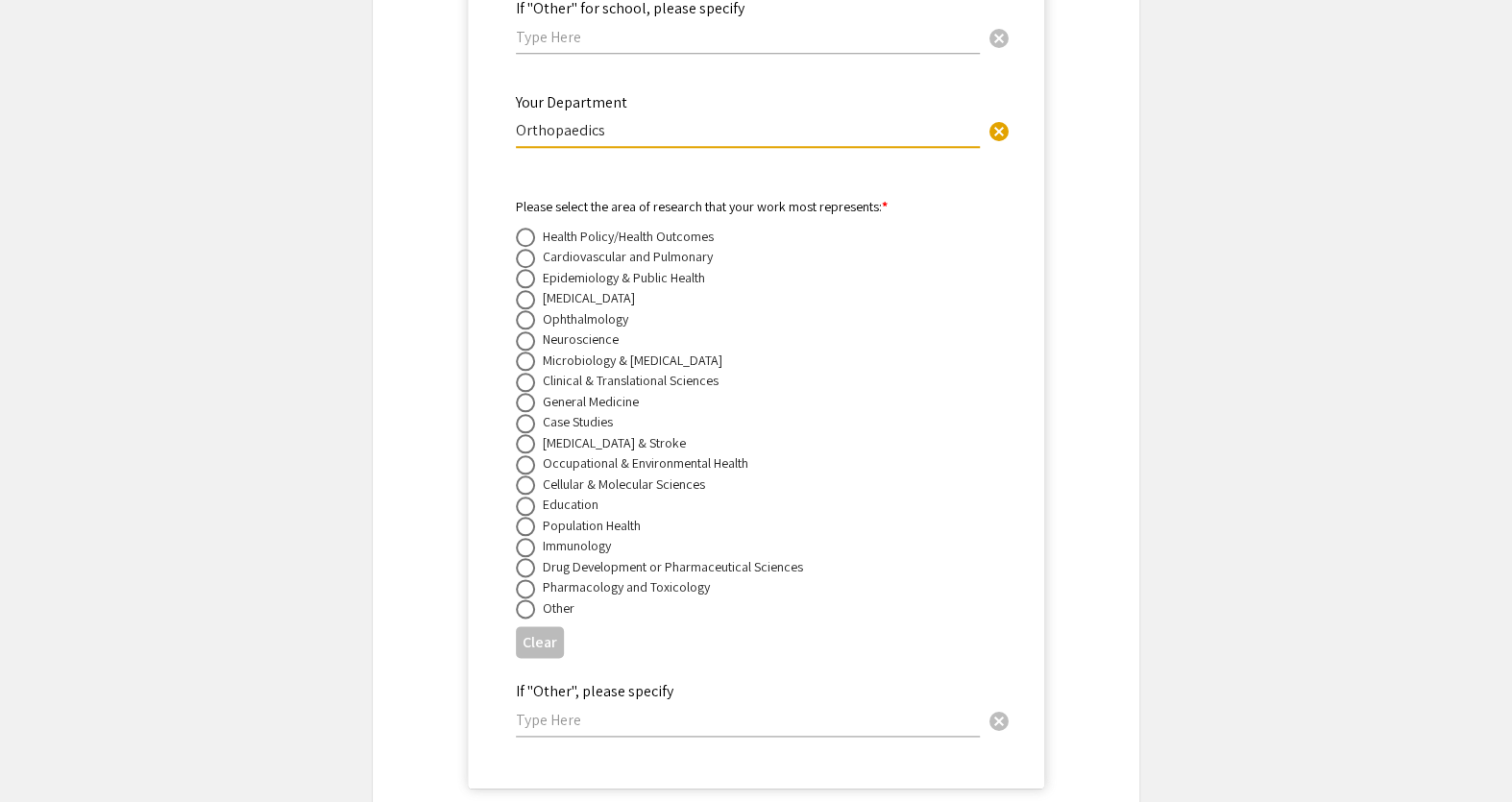
type input "Orthopaedics"
click at [523, 563] on span at bounding box center [525, 567] width 19 height 19
click at [523, 563] on input "radio" at bounding box center [525, 567] width 19 height 19
radio input "true"
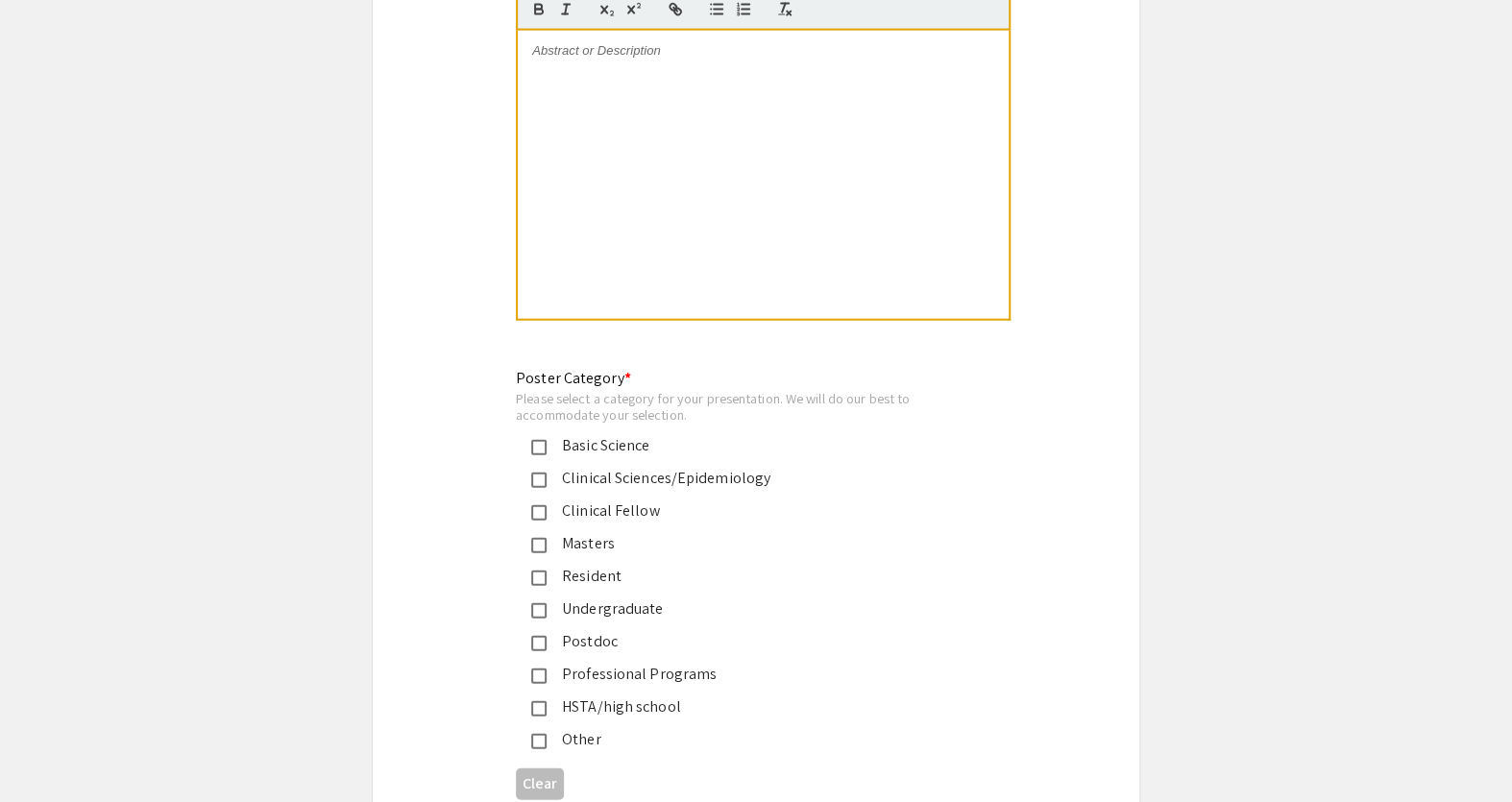
scroll to position [6887, 0]
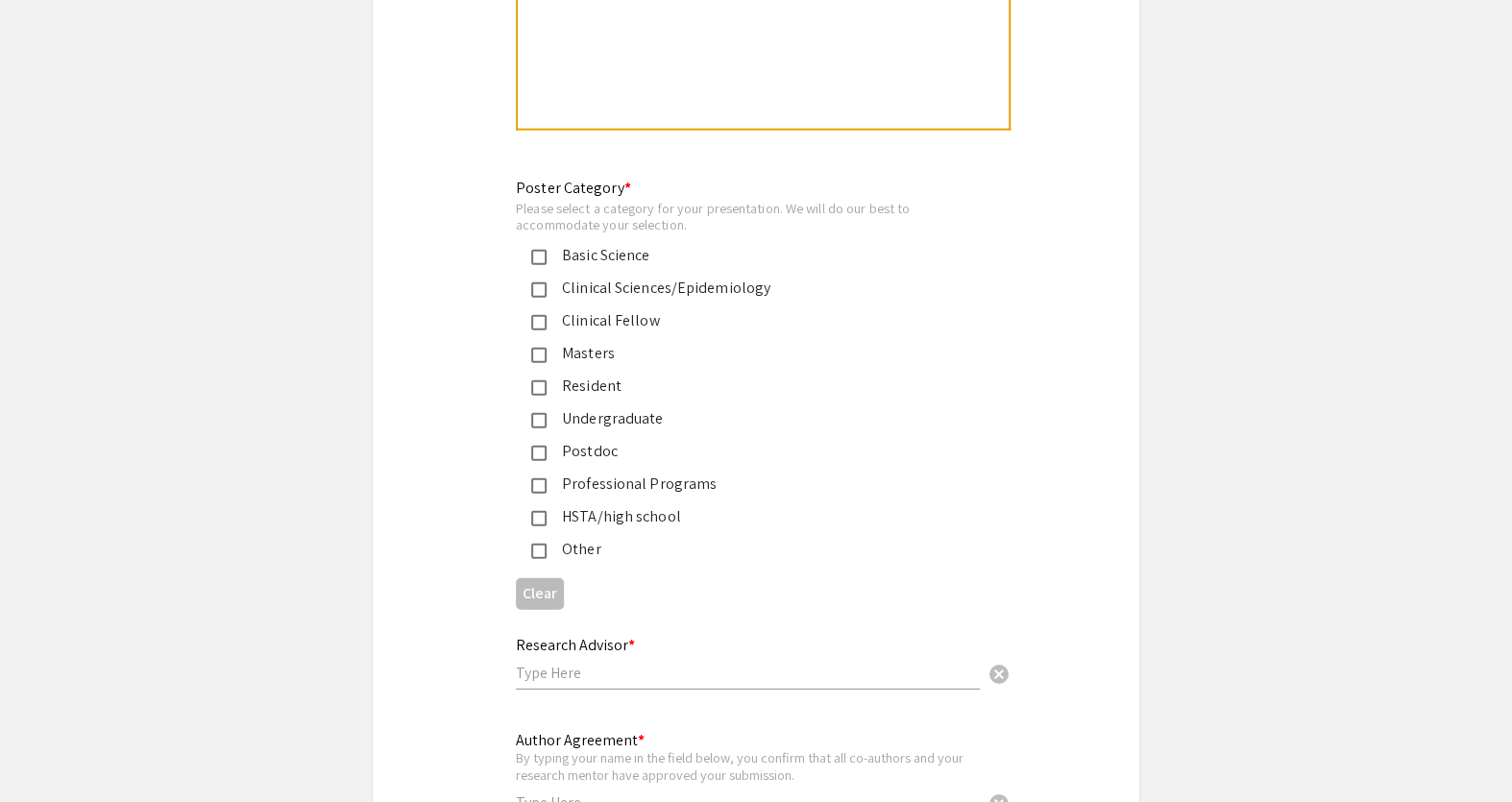
click at [528, 259] on div "Basic Science" at bounding box center [741, 255] width 449 height 23
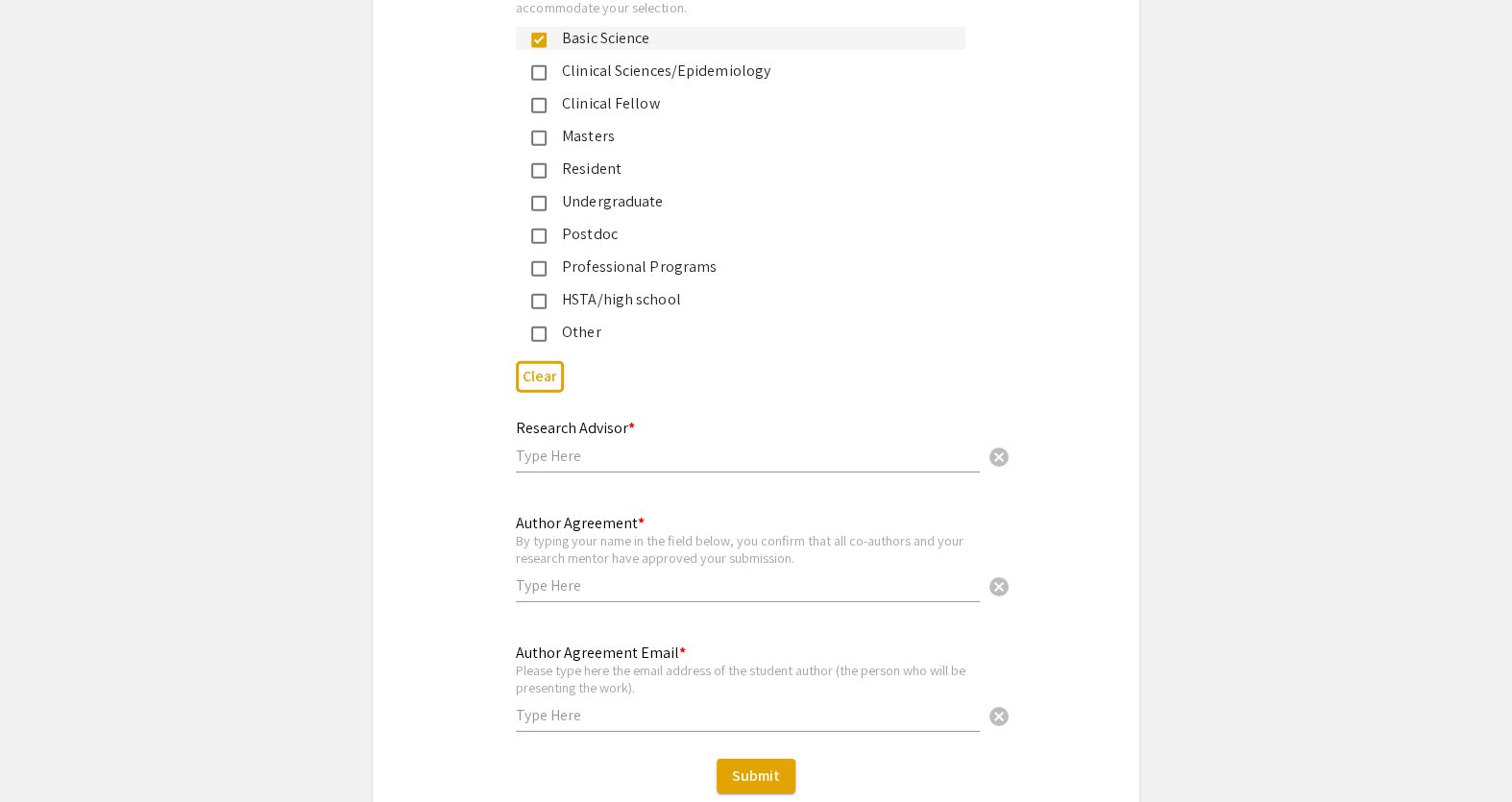
scroll to position [7149, 0]
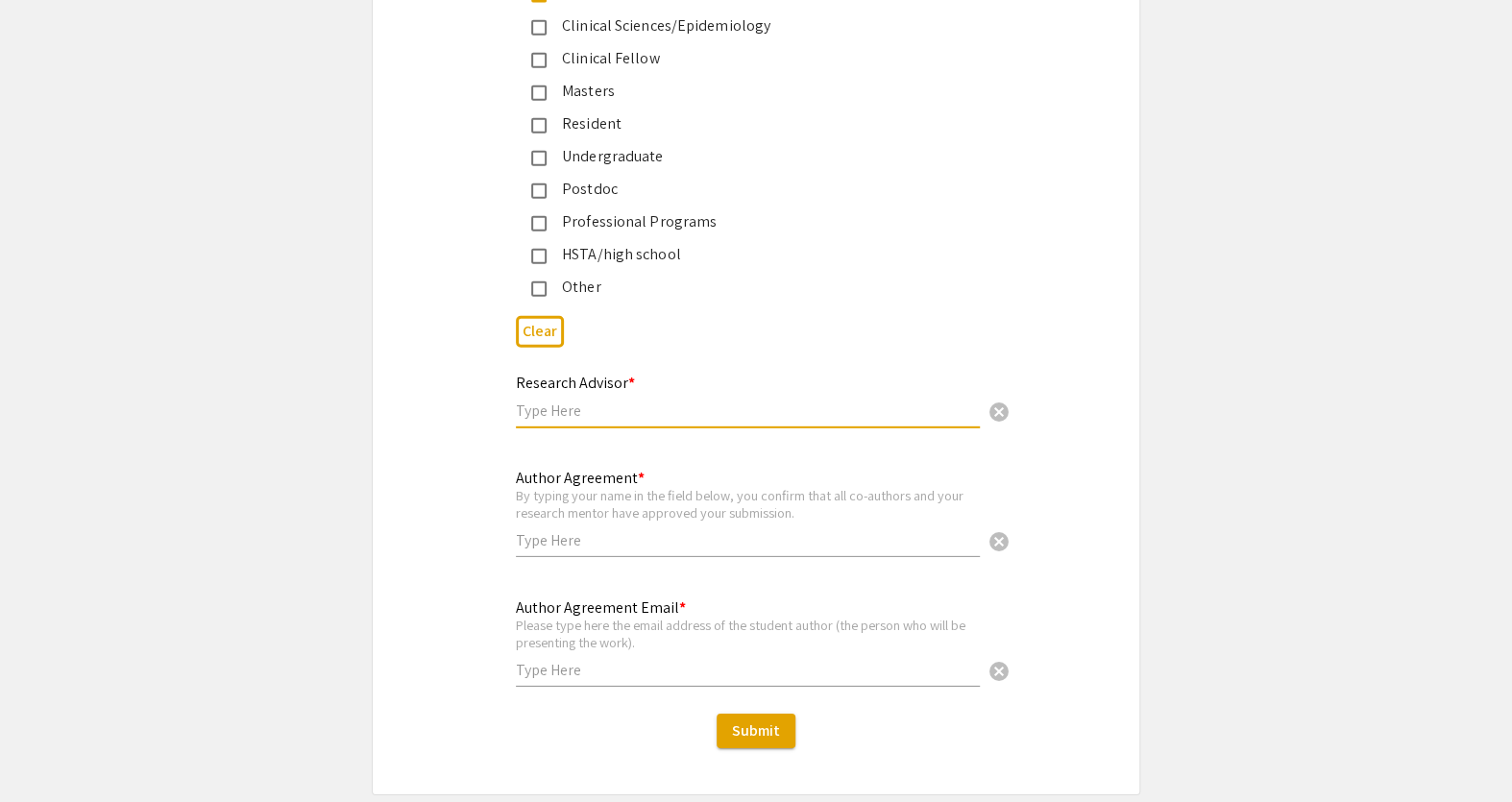
click at [550, 401] on input "text" at bounding box center [748, 410] width 464 height 20
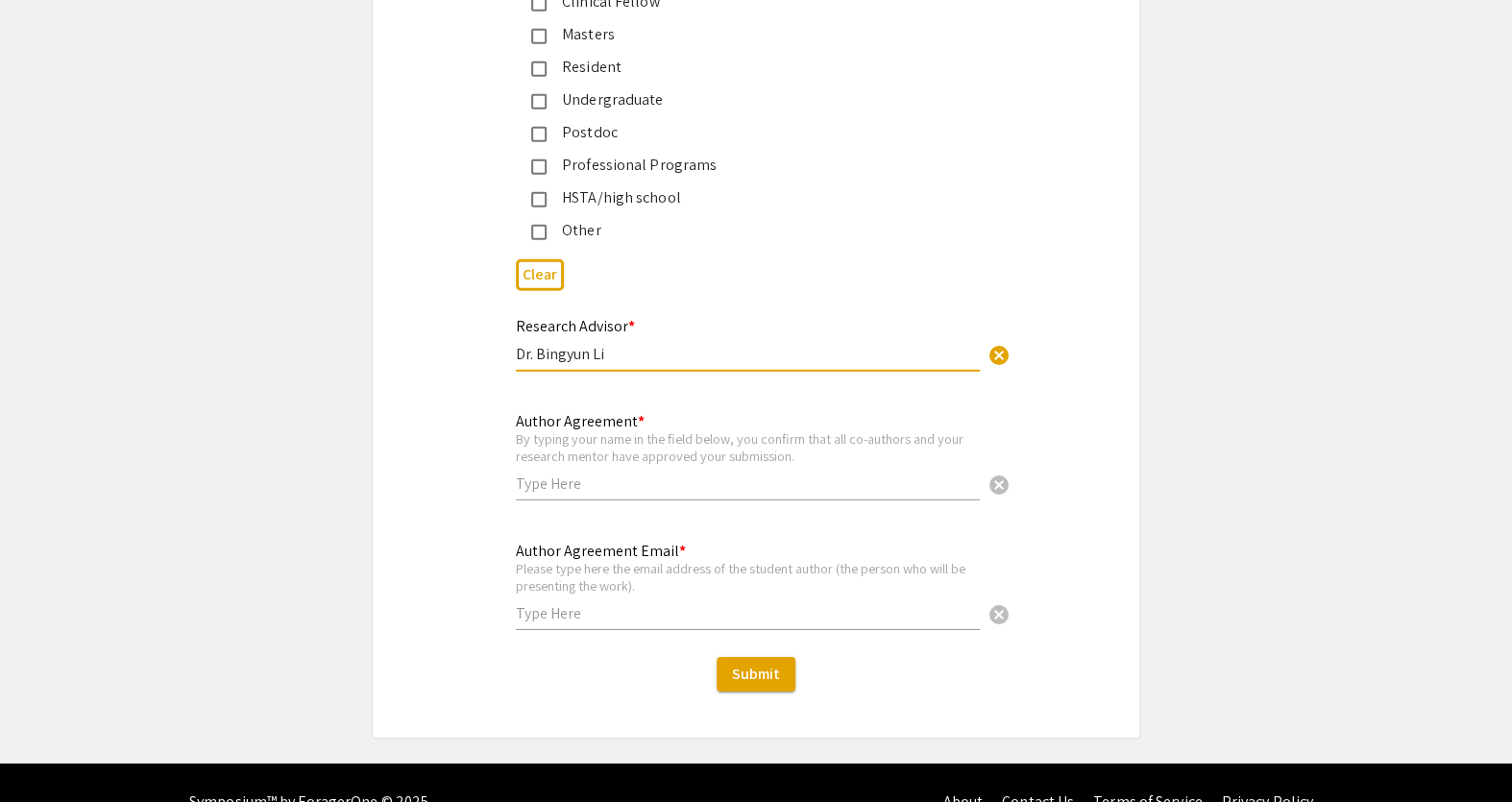
scroll to position [7237, 0]
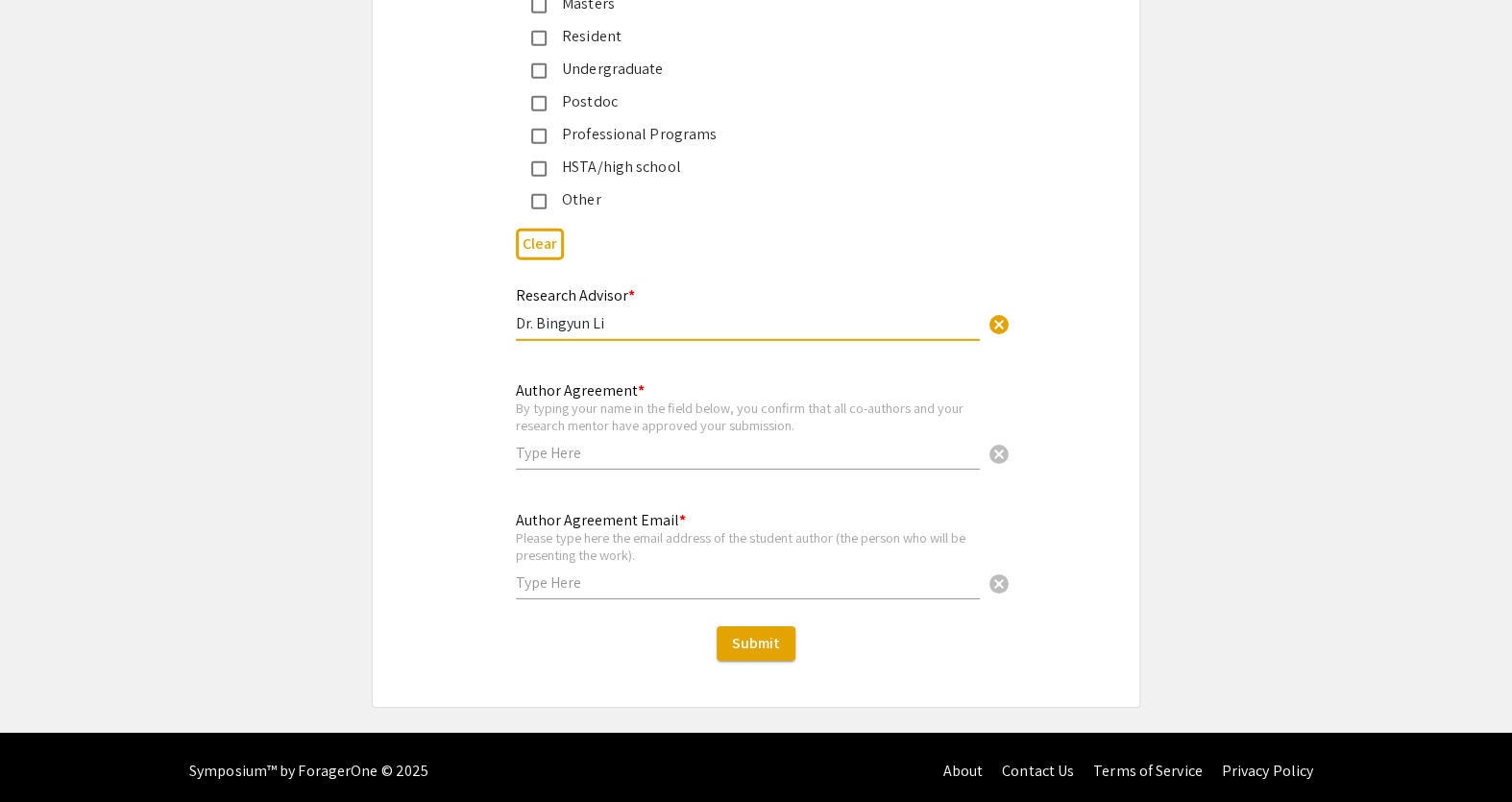
type input "Dr. Bingyun Li"
click at [544, 443] on input "text" at bounding box center [748, 453] width 464 height 20
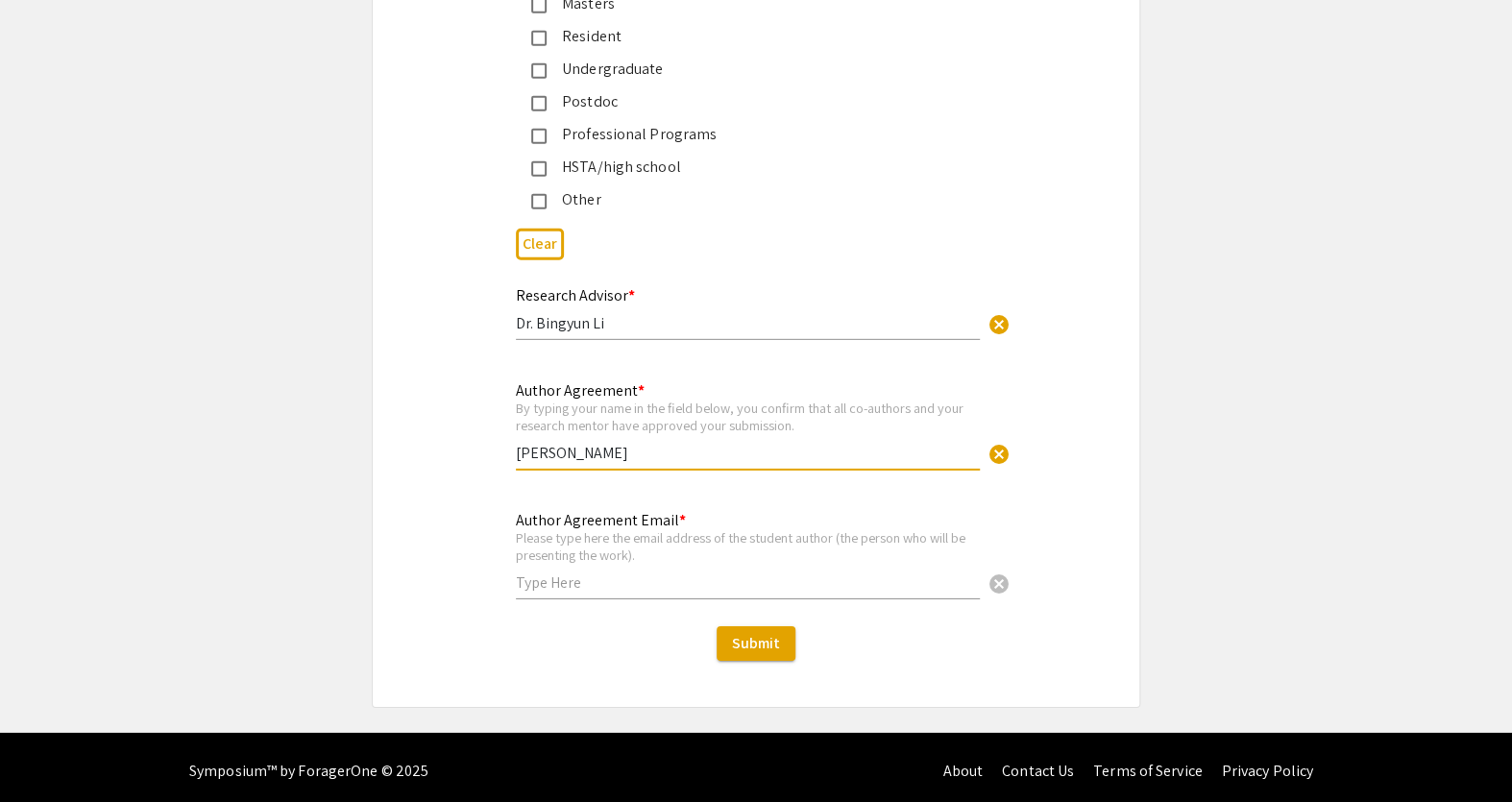
type input "[PERSON_NAME]"
click at [526, 572] on input "text" at bounding box center [748, 582] width 464 height 20
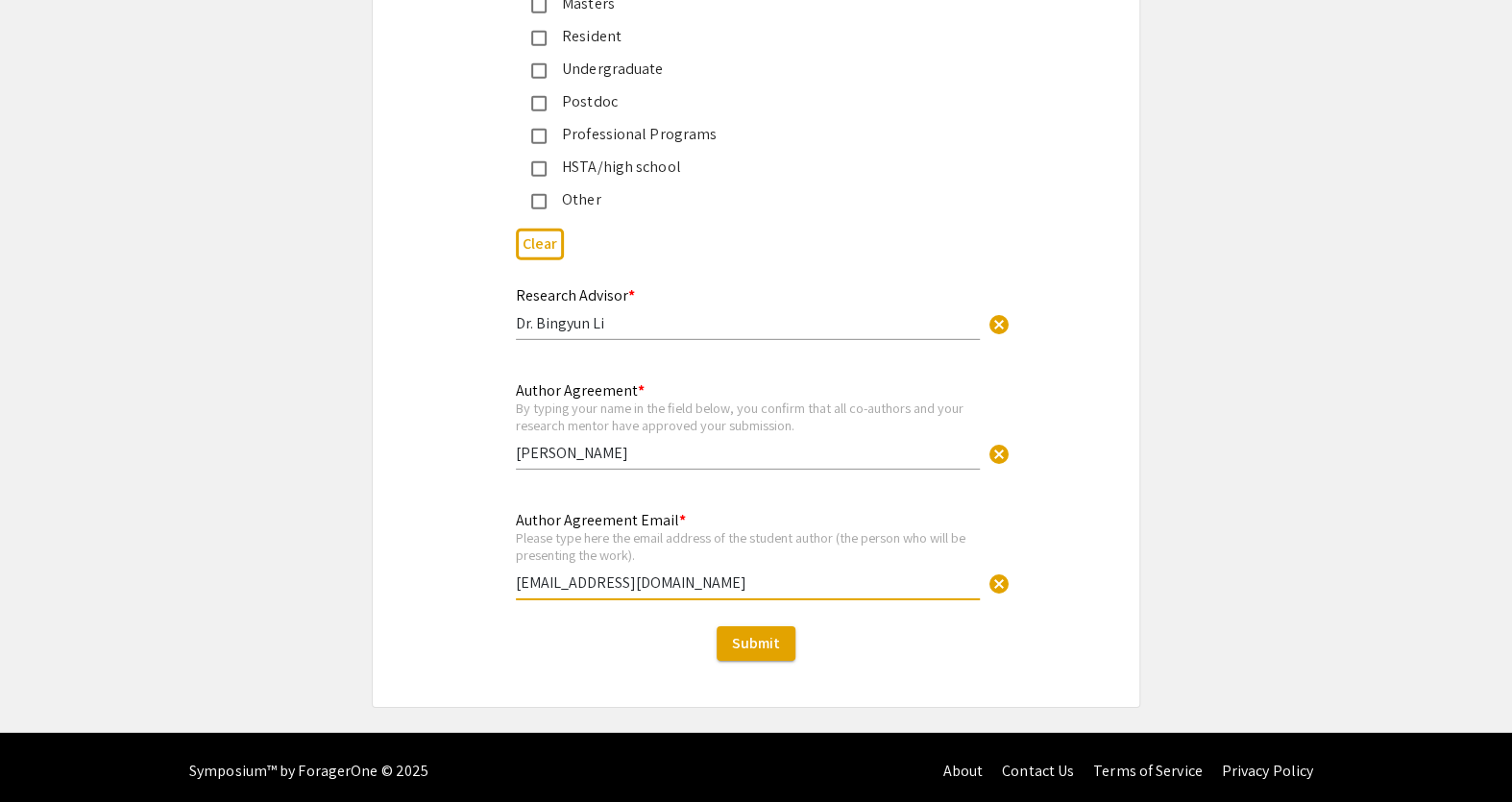
type input "[EMAIL_ADDRESS][DOMAIN_NAME]"
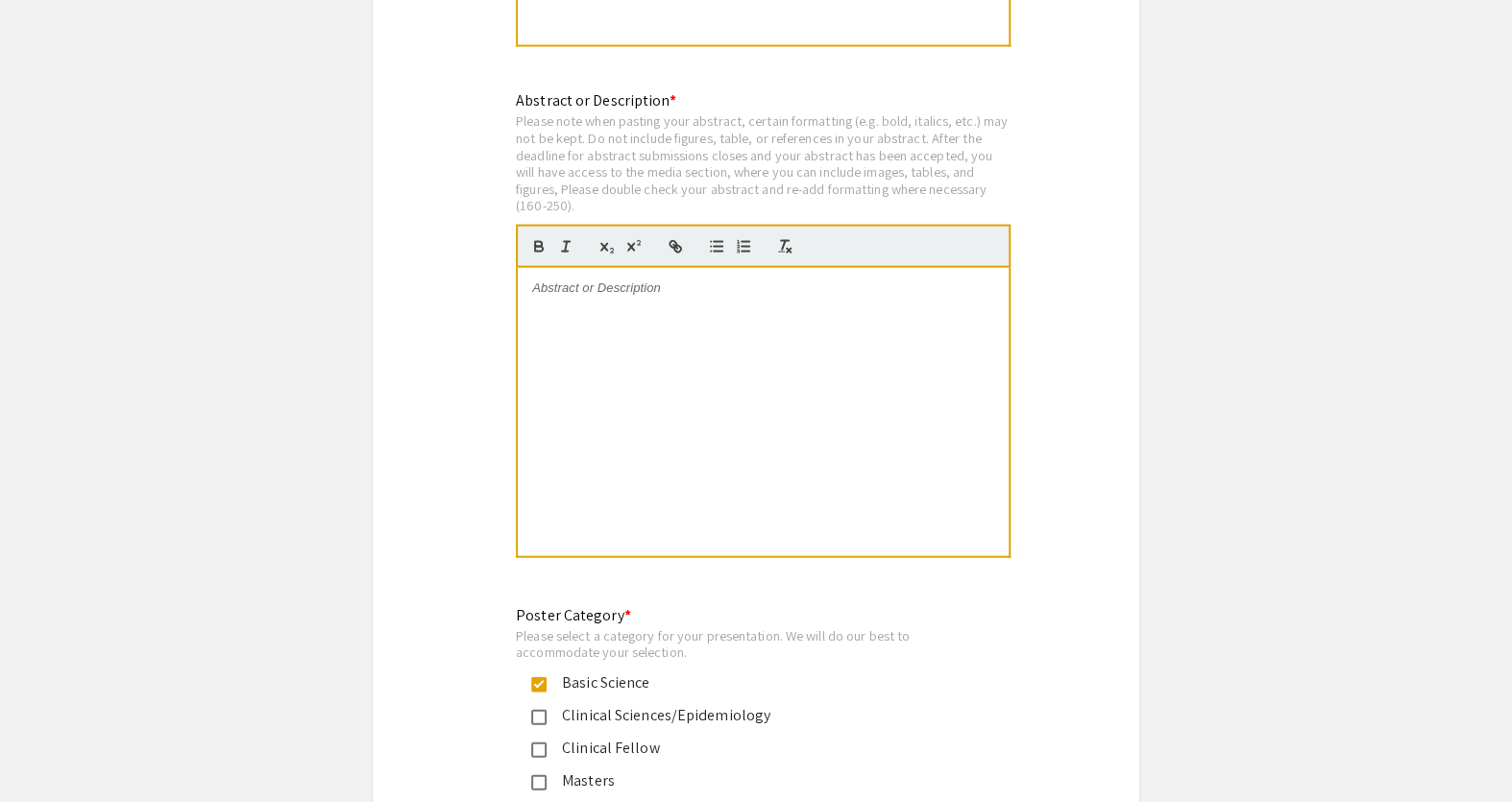
scroll to position [6451, 0]
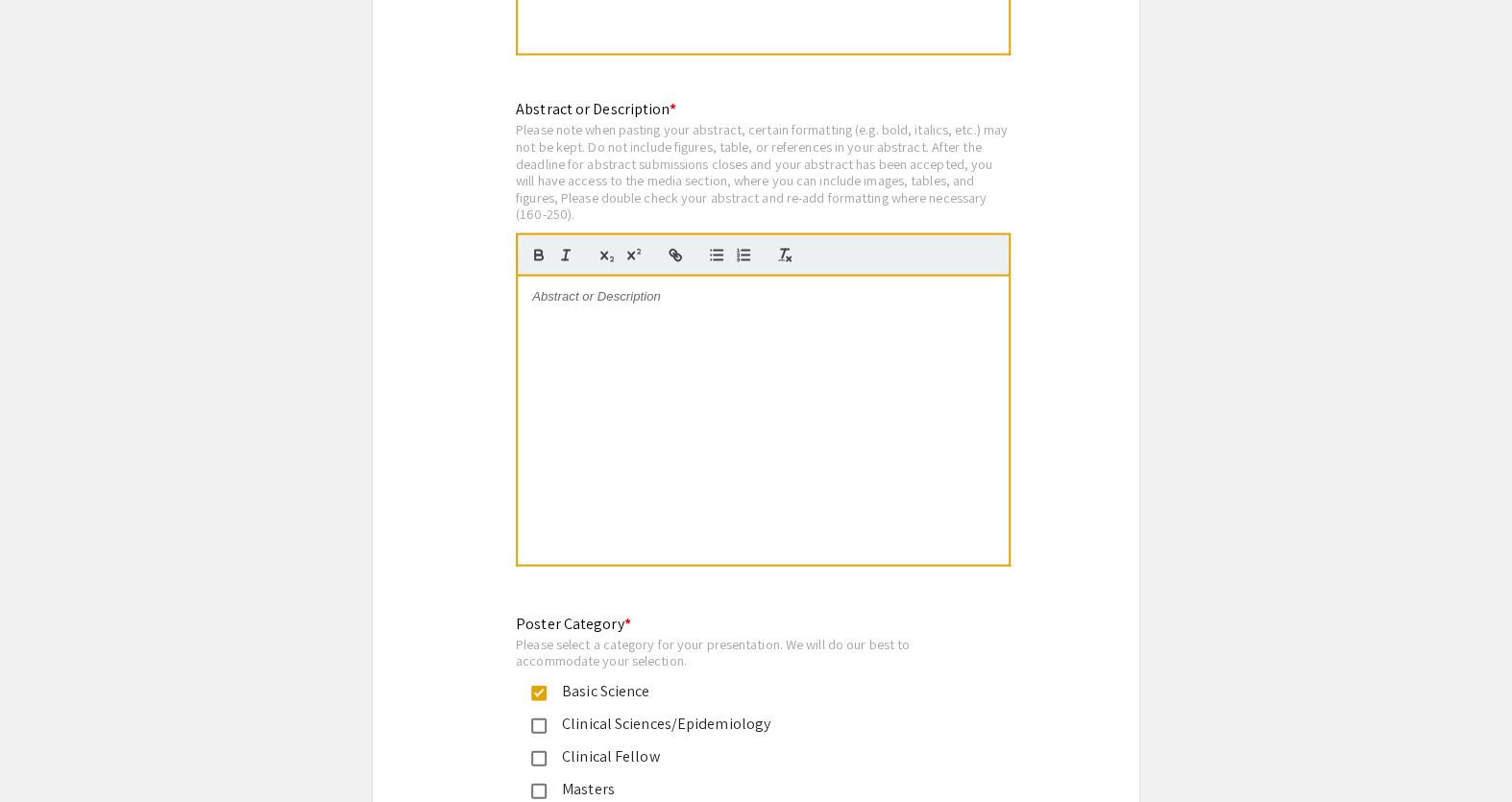
click at [631, 441] on div at bounding box center [763, 420] width 491 height 288
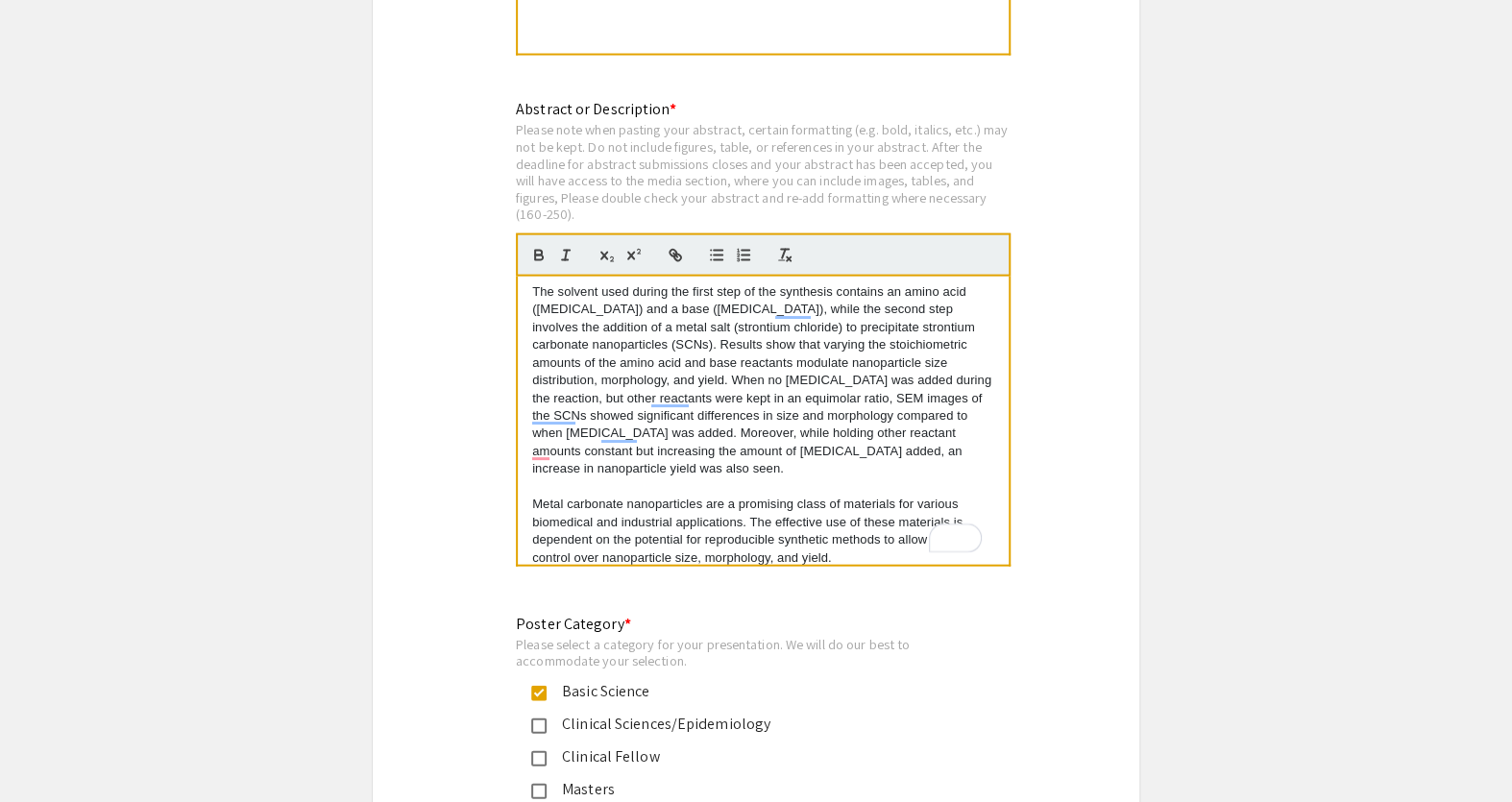
click at [750, 465] on p "The solvent used during the first step of the synthesis contains an amino acid …" at bounding box center [762, 381] width 462 height 195
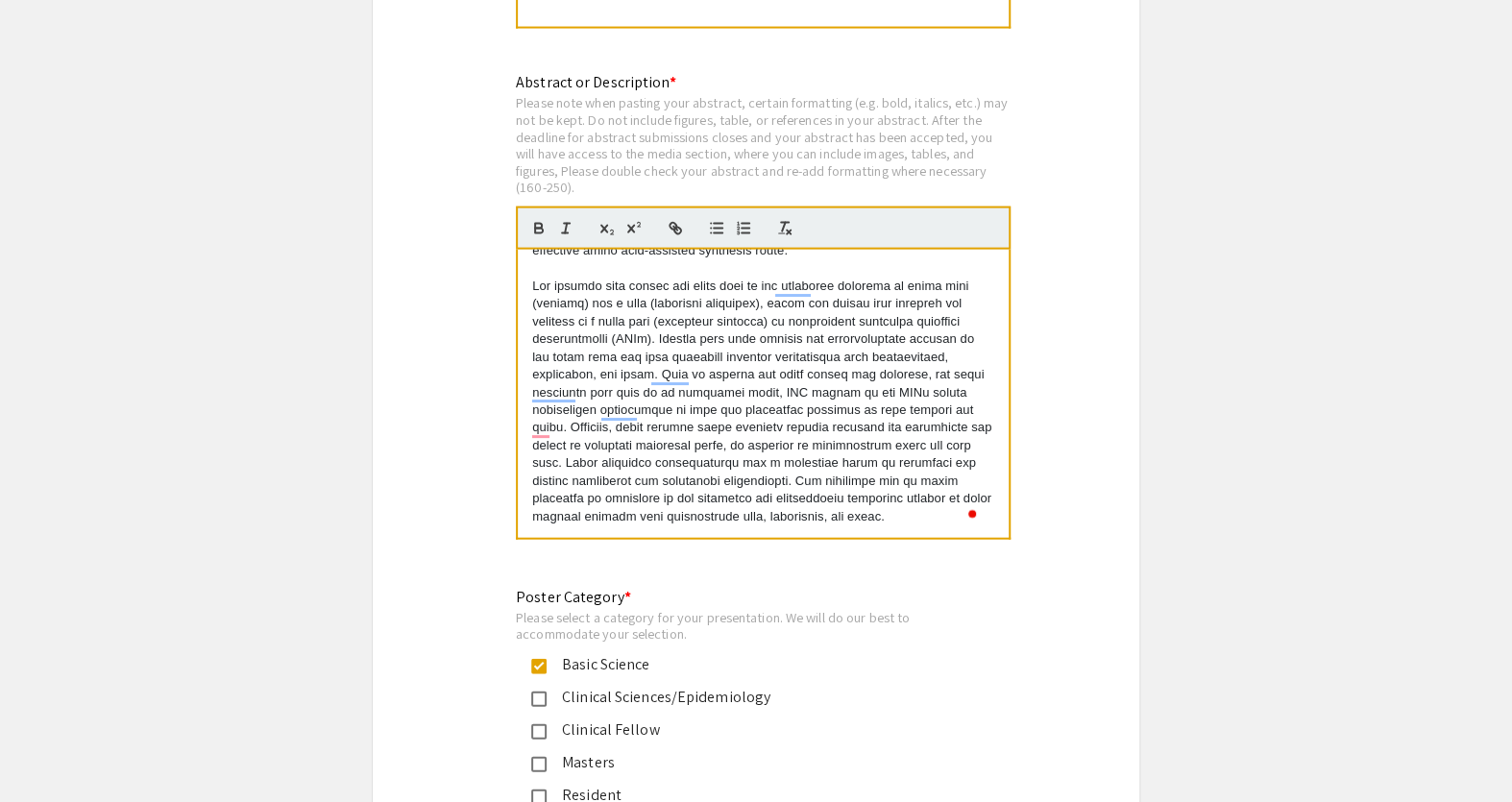
scroll to position [6451, 0]
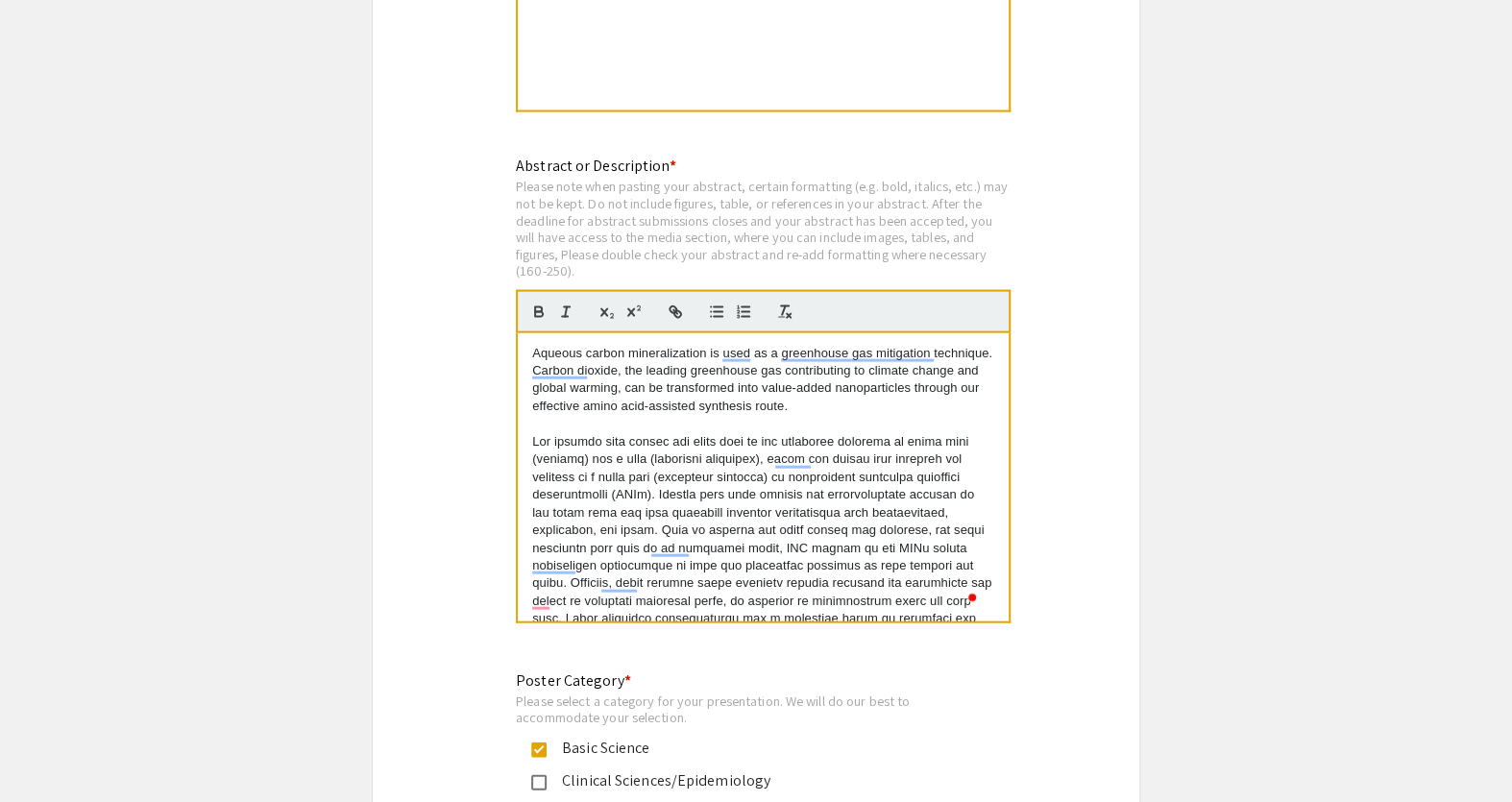
scroll to position [6364, 0]
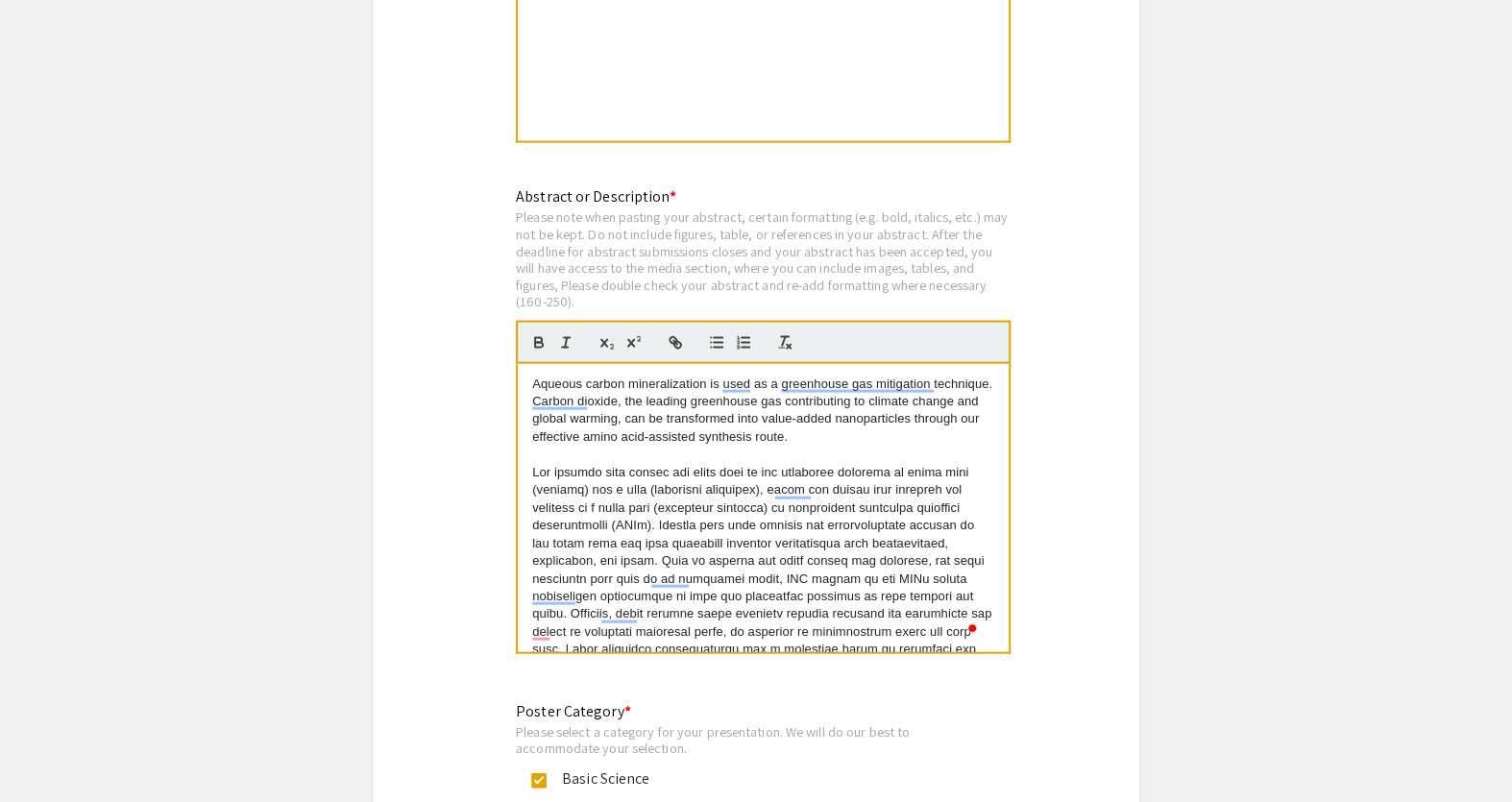
click at [529, 463] on div "Aqueous carbon mineralization is used as a greenhouse gas mitigation technique.…" at bounding box center [763, 508] width 491 height 288
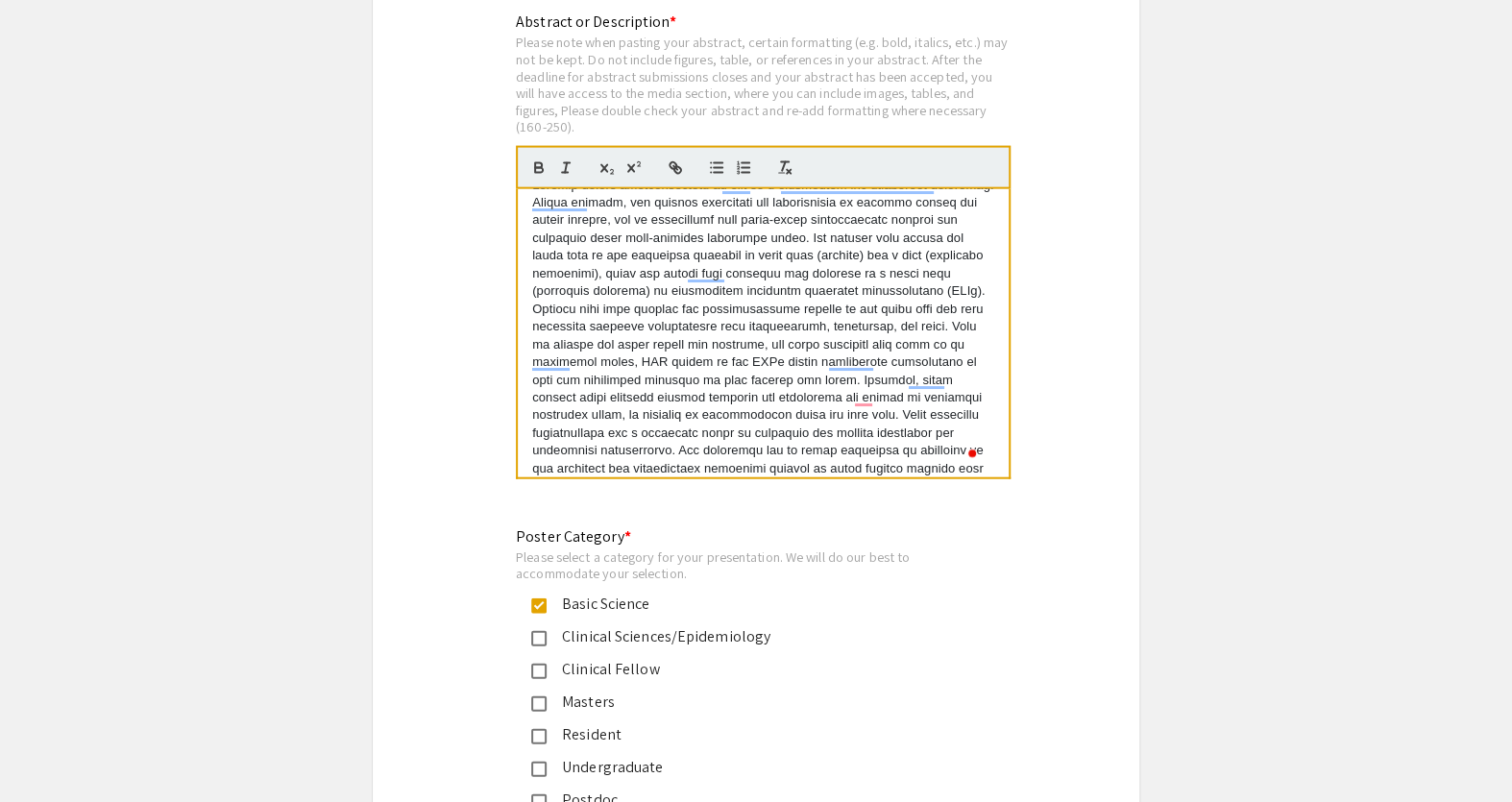
scroll to position [0, 0]
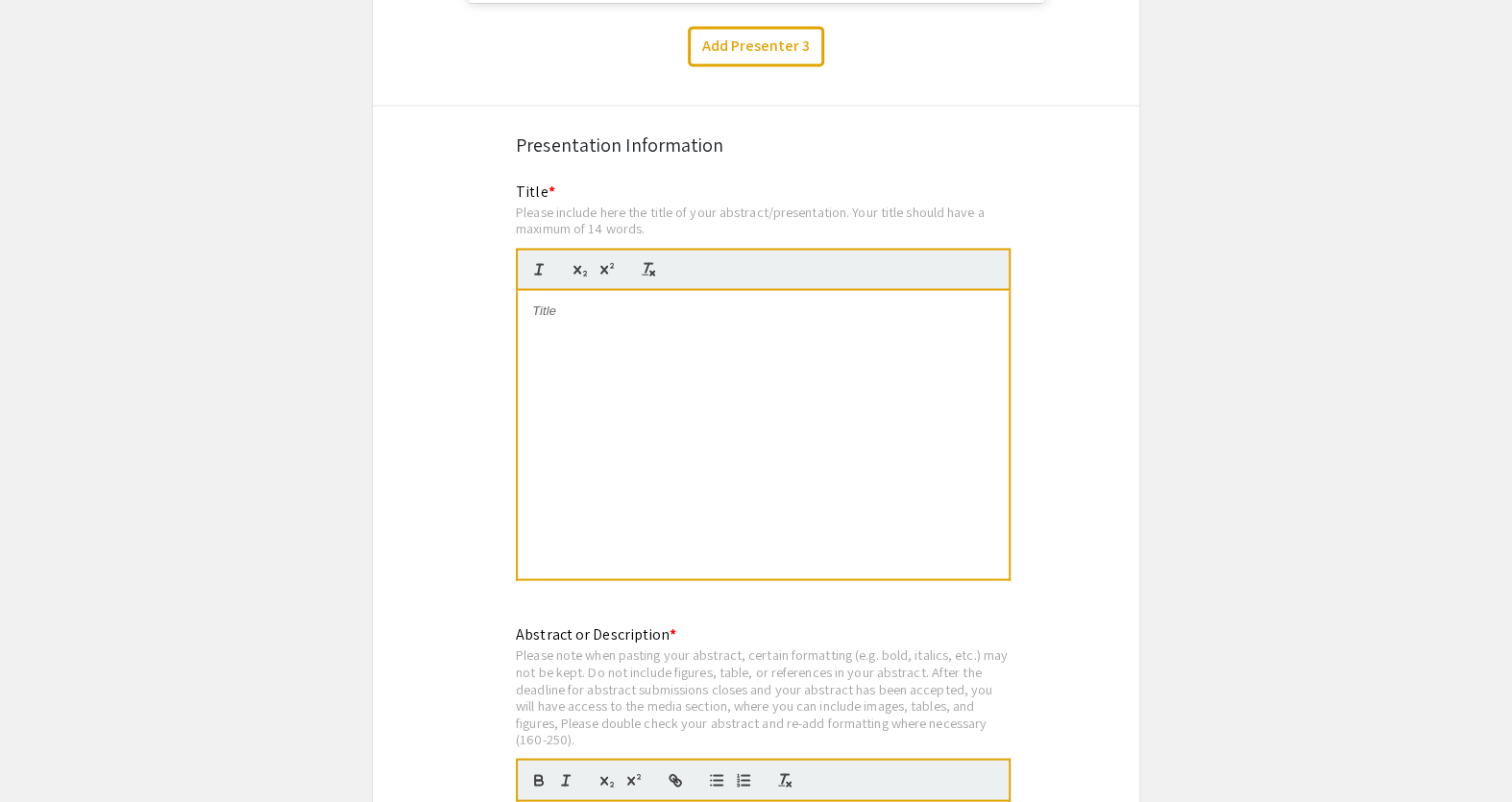
click at [719, 360] on div at bounding box center [763, 434] width 491 height 288
drag, startPoint x: 438, startPoint y: 249, endPoint x: 453, endPoint y: 244, distance: 15.8
click at [626, 307] on p "To enrich screen reader interactions, please activate Accessibility in Grammarl…" at bounding box center [762, 310] width 462 height 17
